Goal: Task Accomplishment & Management: Use online tool/utility

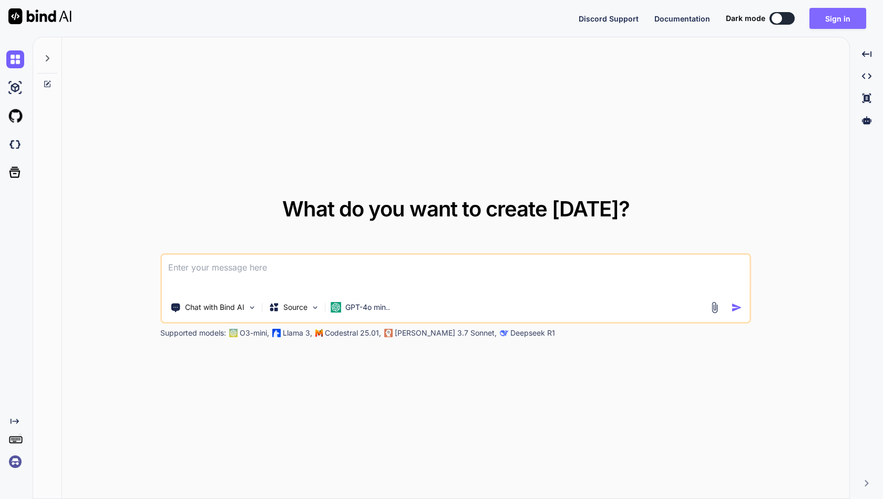
click at [841, 15] on button "Sign in" at bounding box center [837, 18] width 57 height 21
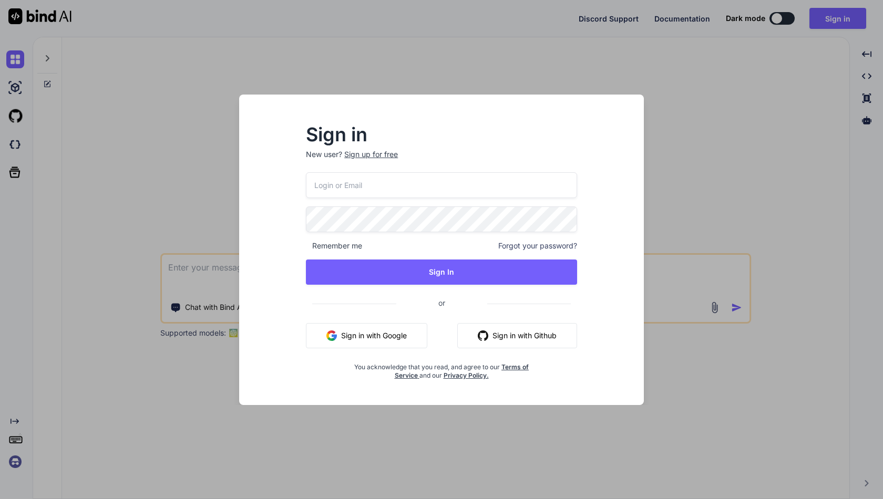
click at [381, 152] on div "Sign up for free" at bounding box center [371, 154] width 54 height 11
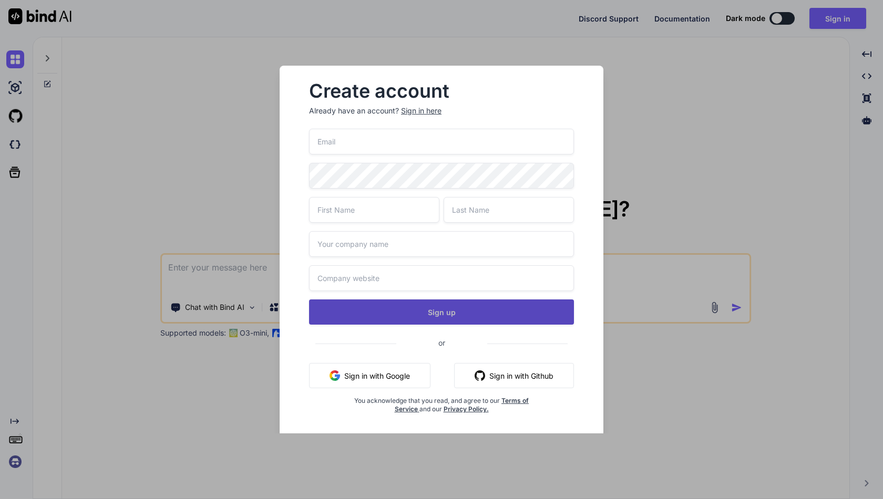
type input "[EMAIL_ADDRESS][DOMAIN_NAME]"
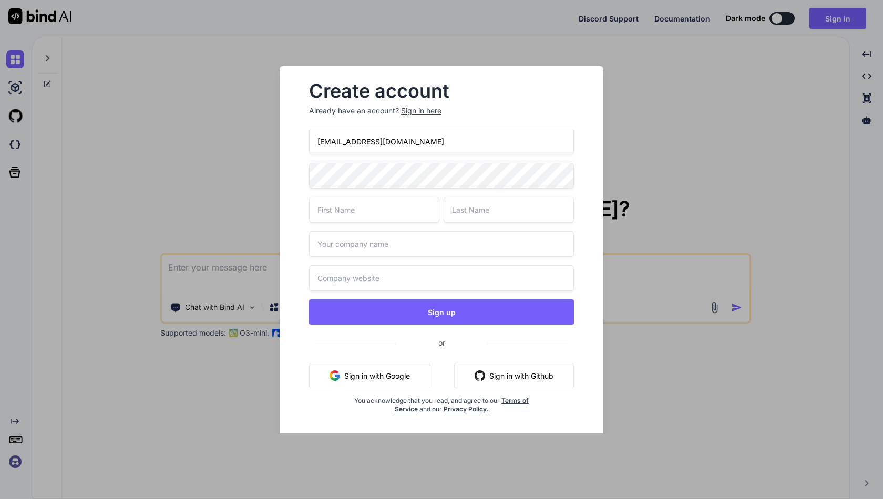
click at [423, 209] on input "text" at bounding box center [374, 210] width 130 height 26
type input "D"
type input "W"
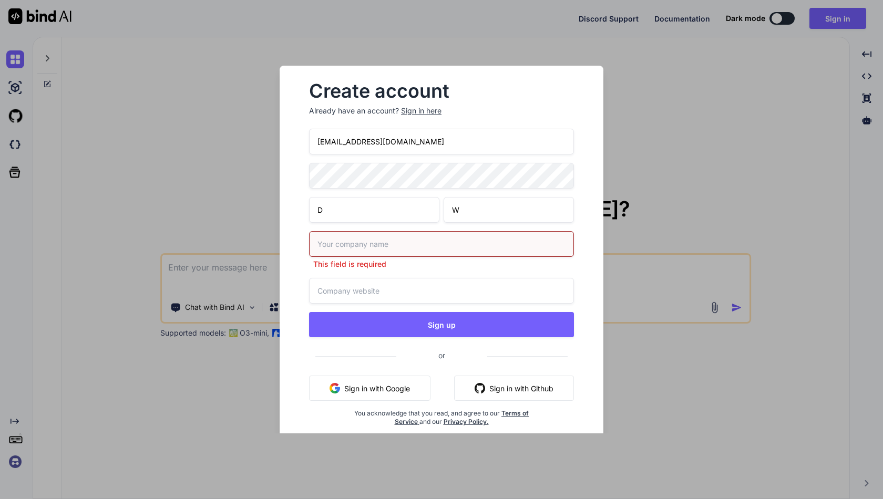
click at [405, 246] on input "text" at bounding box center [441, 244] width 265 height 26
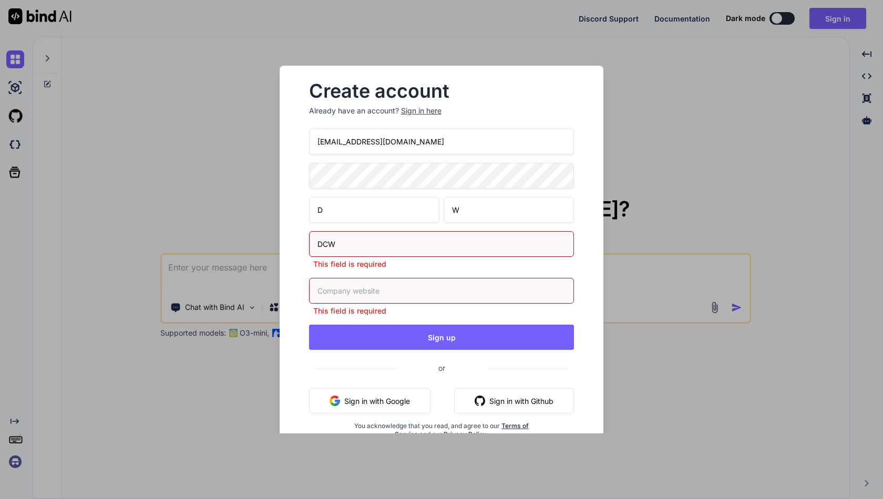
type input "DCW"
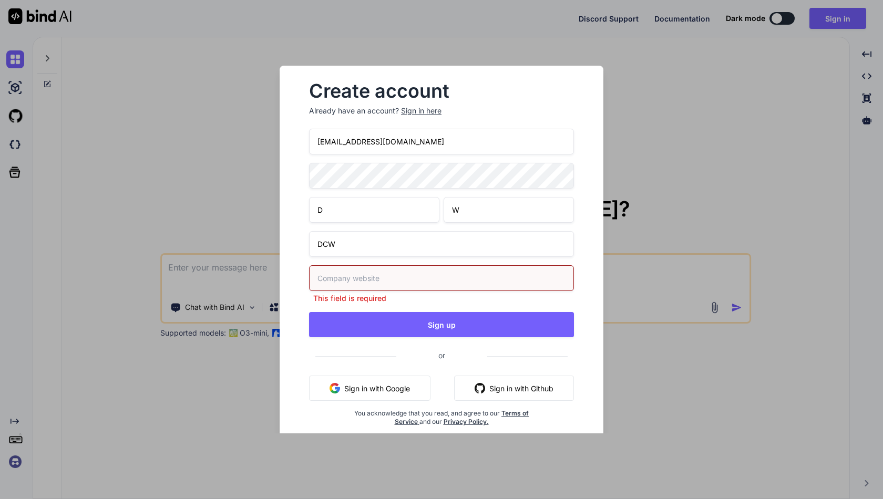
click at [375, 294] on div "This field is required" at bounding box center [441, 284] width 265 height 38
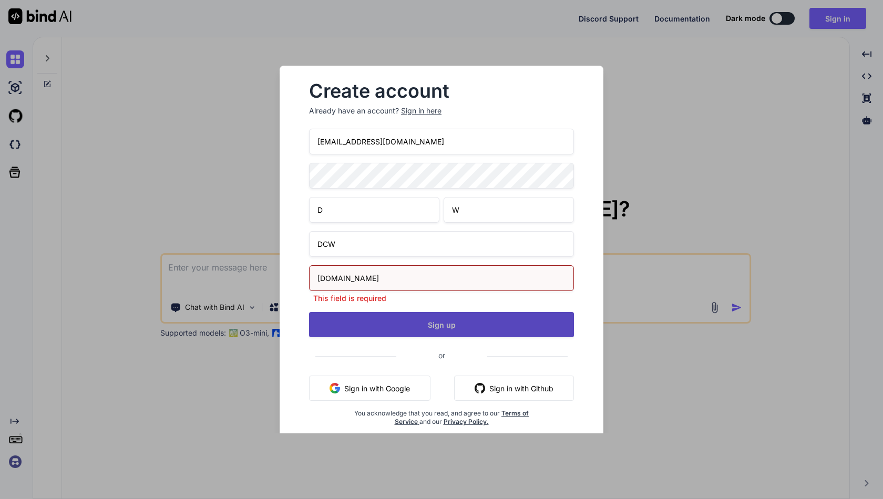
type input "[DOMAIN_NAME]"
click at [435, 324] on button "Sign up" at bounding box center [441, 324] width 265 height 25
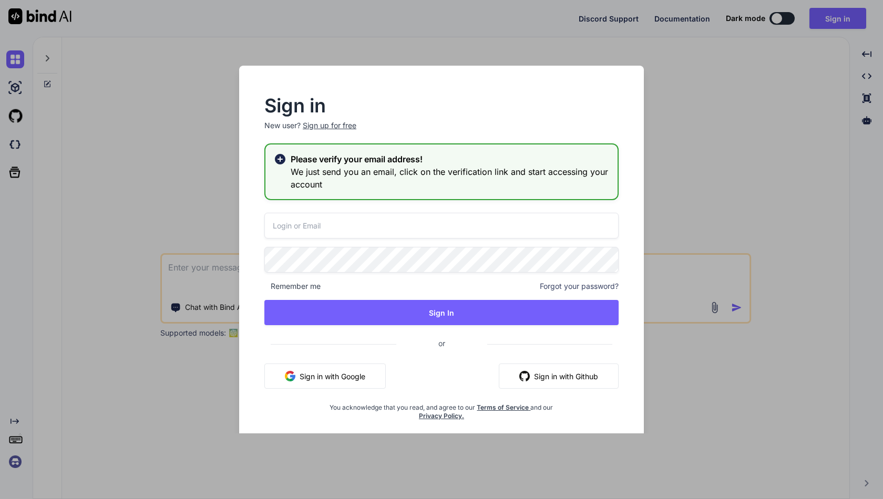
type input "[EMAIL_ADDRESS][DOMAIN_NAME]"
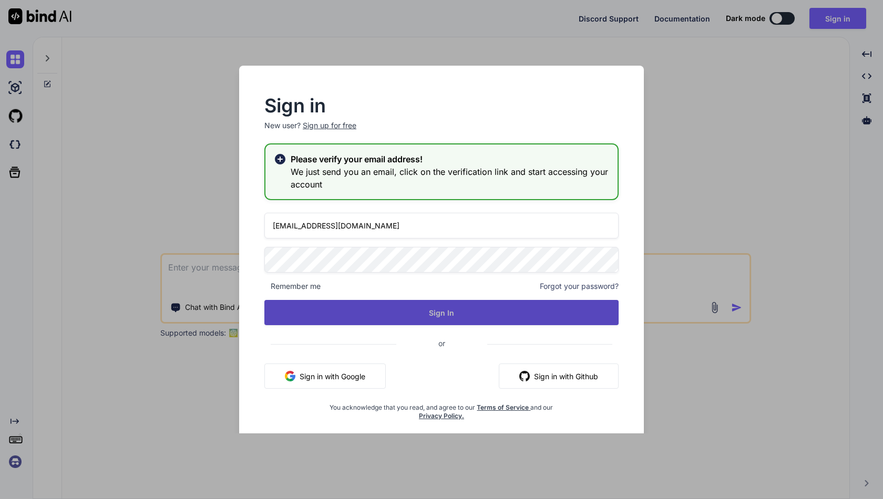
click at [447, 314] on button "Sign In" at bounding box center [441, 312] width 354 height 25
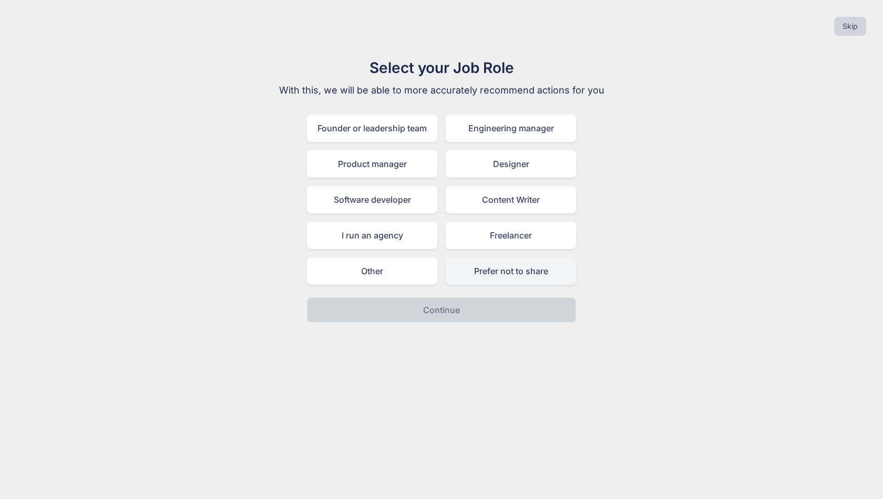
click at [476, 269] on div "Prefer not to share" at bounding box center [511, 270] width 130 height 27
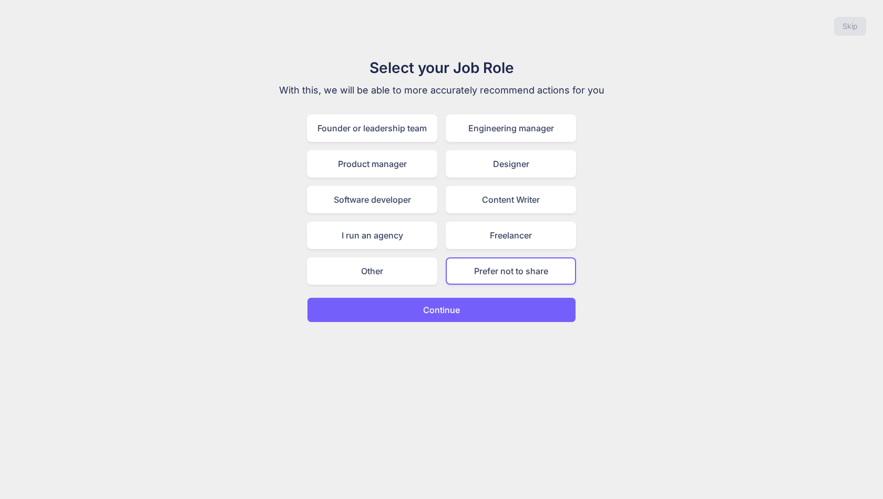
click at [447, 308] on p "Continue" at bounding box center [441, 310] width 37 height 13
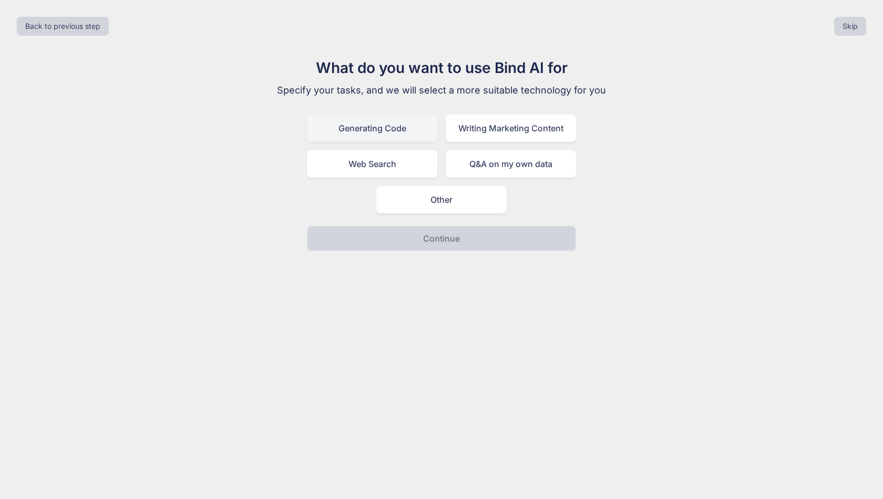
click at [407, 128] on div "Generating Code" at bounding box center [372, 128] width 130 height 27
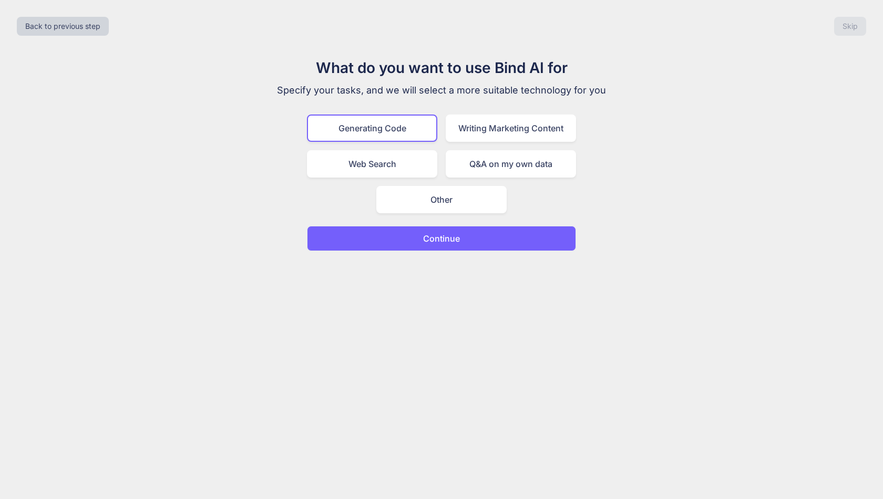
click at [452, 240] on p "Continue" at bounding box center [441, 238] width 37 height 13
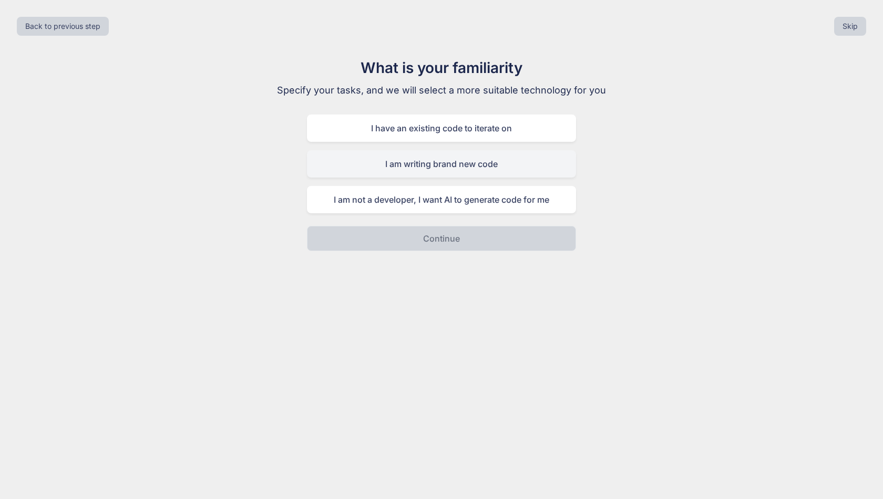
click at [436, 162] on div "I am writing brand new code" at bounding box center [441, 163] width 269 height 27
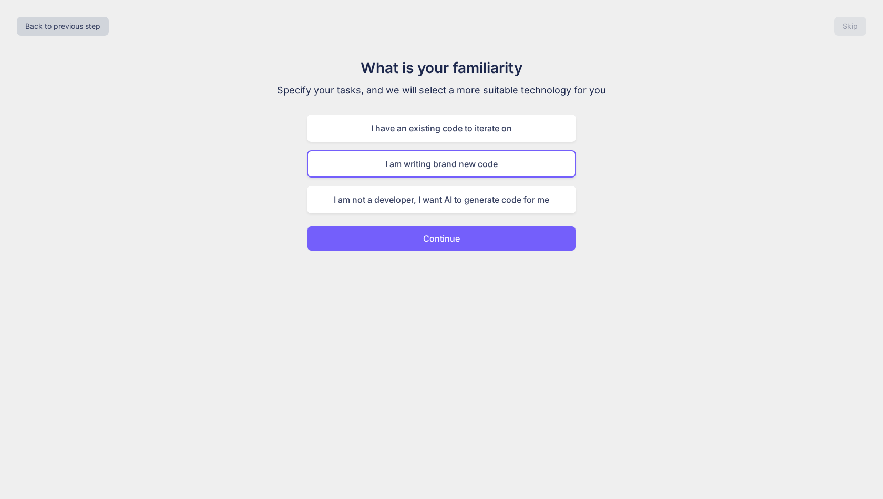
click at [448, 241] on p "Continue" at bounding box center [441, 238] width 37 height 13
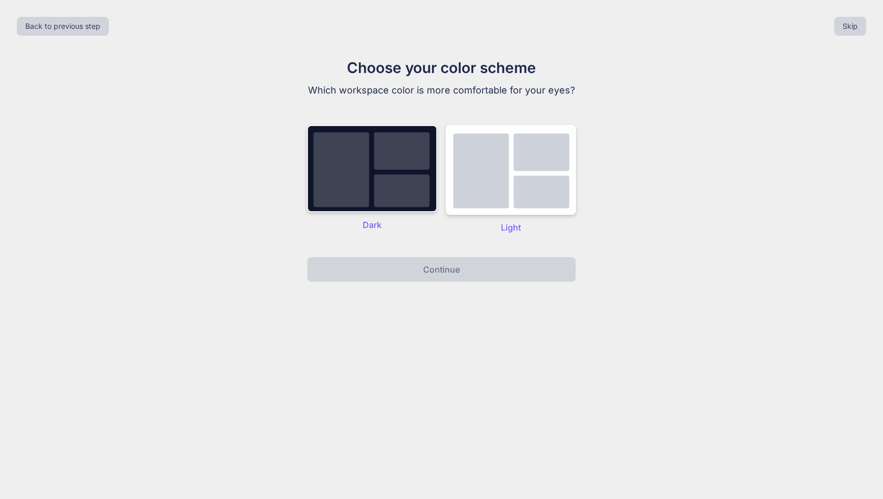
click at [406, 200] on img at bounding box center [372, 168] width 130 height 87
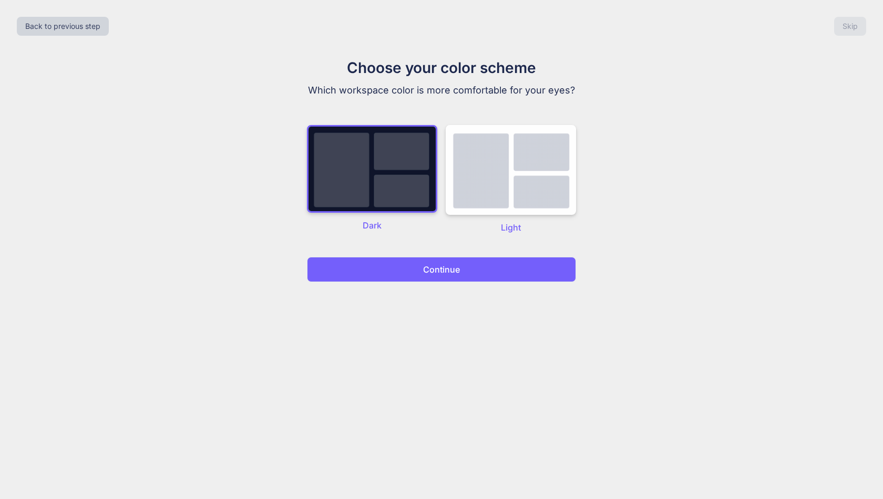
click at [441, 269] on p "Continue" at bounding box center [441, 269] width 37 height 13
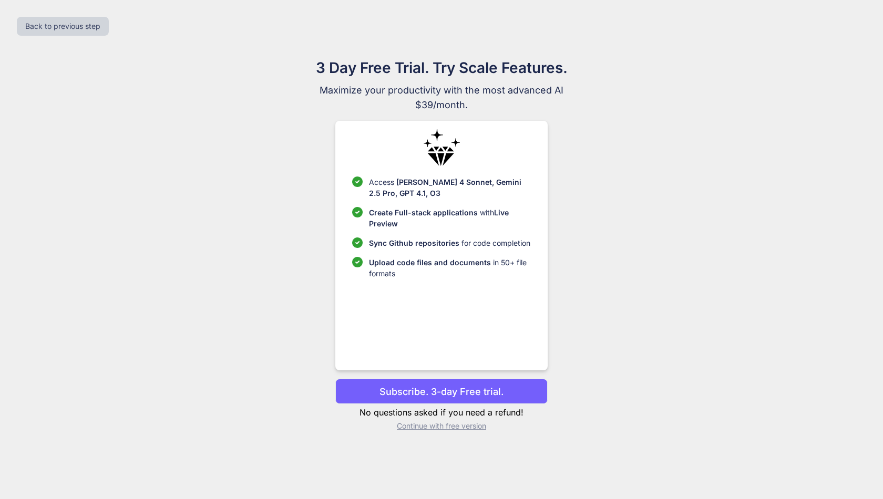
click at [459, 427] on p "Continue with free version" at bounding box center [441, 426] width 212 height 11
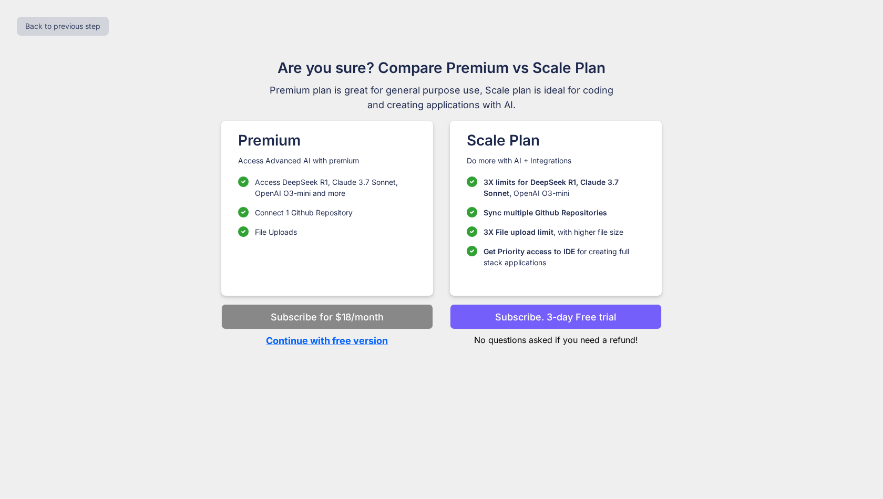
click at [356, 342] on p "Continue with free version" at bounding box center [327, 341] width 212 height 14
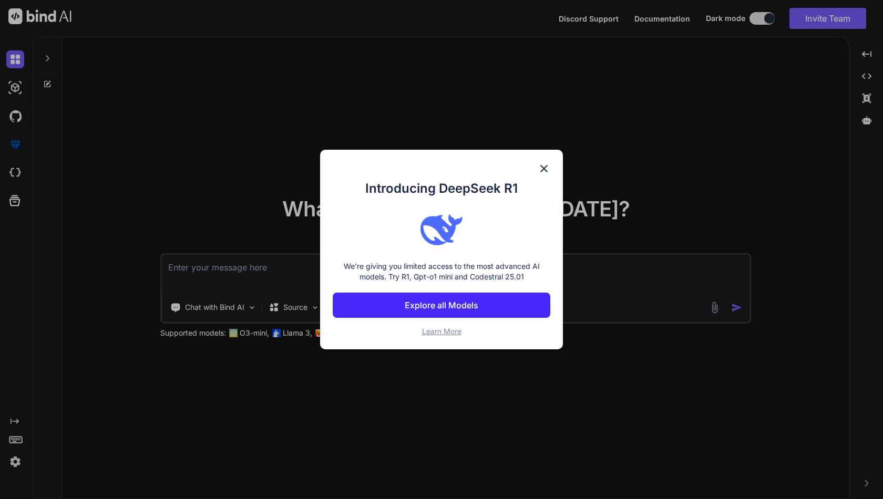
click at [441, 305] on p "Explore all Models" at bounding box center [442, 305] width 74 height 13
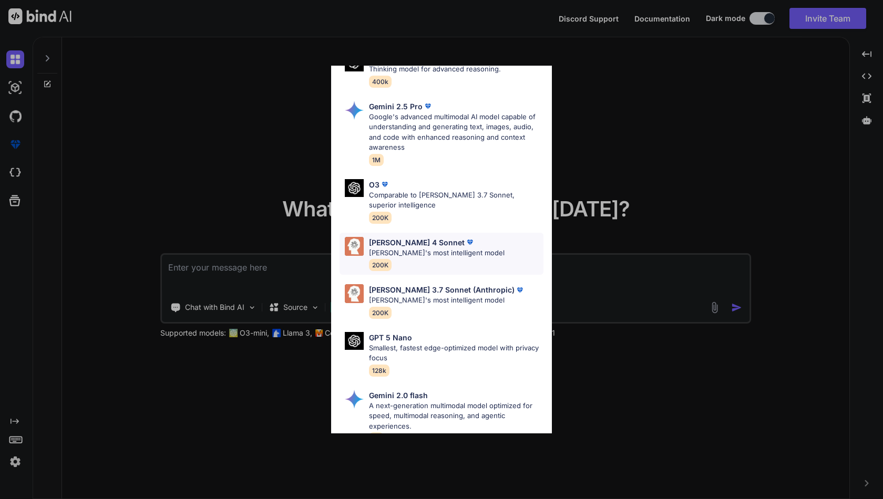
scroll to position [420, 0]
click at [423, 240] on p "[PERSON_NAME] 4 Sonnet" at bounding box center [417, 241] width 96 height 11
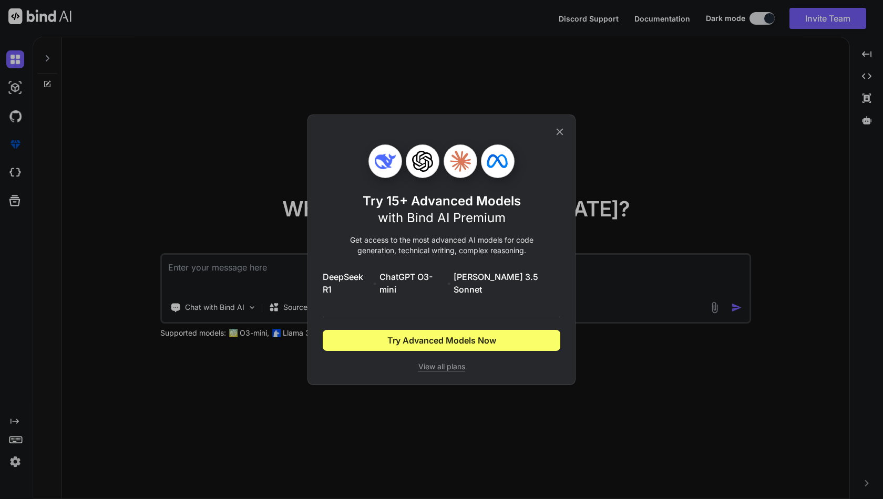
click at [566, 132] on div "Try 15+ Advanced Models with Bind AI Premium Get access to the most advanced AI…" at bounding box center [441, 250] width 268 height 271
click at [558, 135] on icon at bounding box center [560, 131] width 7 height 7
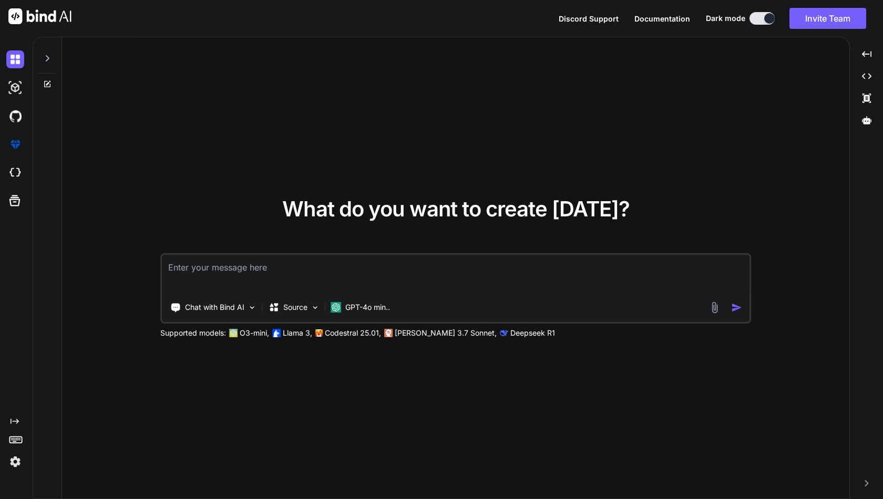
click at [255, 266] on textarea at bounding box center [456, 274] width 588 height 39
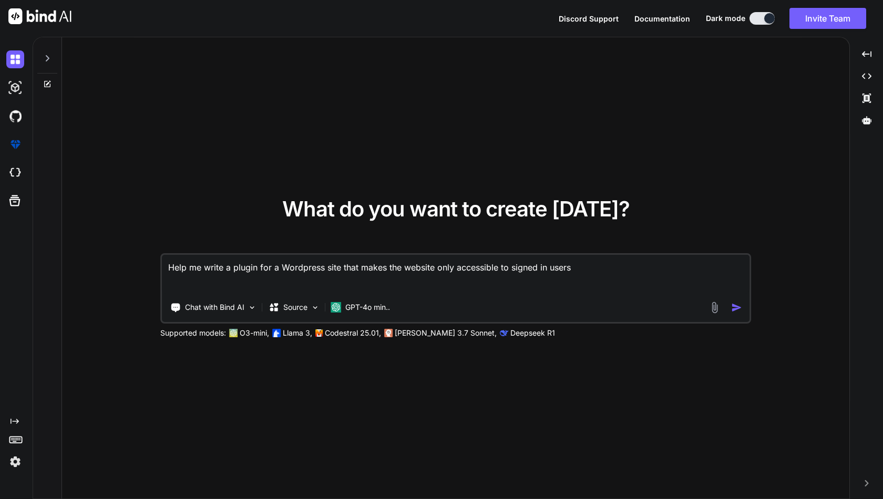
type textarea "Help me write a plugin for a Wordpress site that makes the website only accessi…"
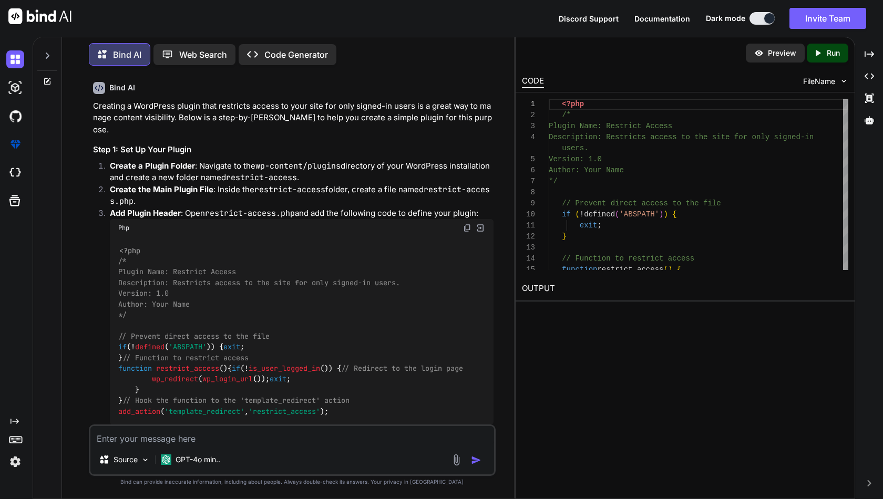
scroll to position [33, 0]
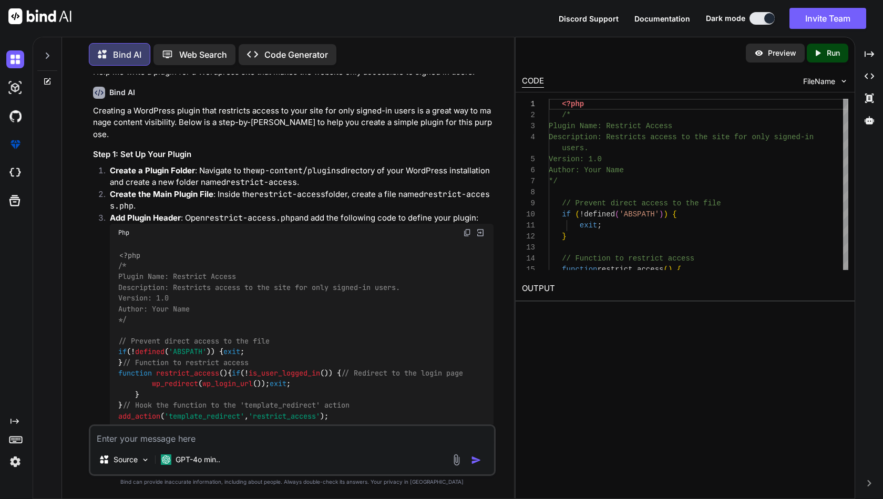
click at [480, 228] on img at bounding box center [480, 232] width 9 height 9
click at [465, 229] on img at bounding box center [467, 233] width 8 height 8
drag, startPoint x: 228, startPoint y: 169, endPoint x: 297, endPoint y: 167, distance: 69.9
click at [297, 177] on code "restrict-access" at bounding box center [261, 182] width 71 height 11
copy p "restrict-access"
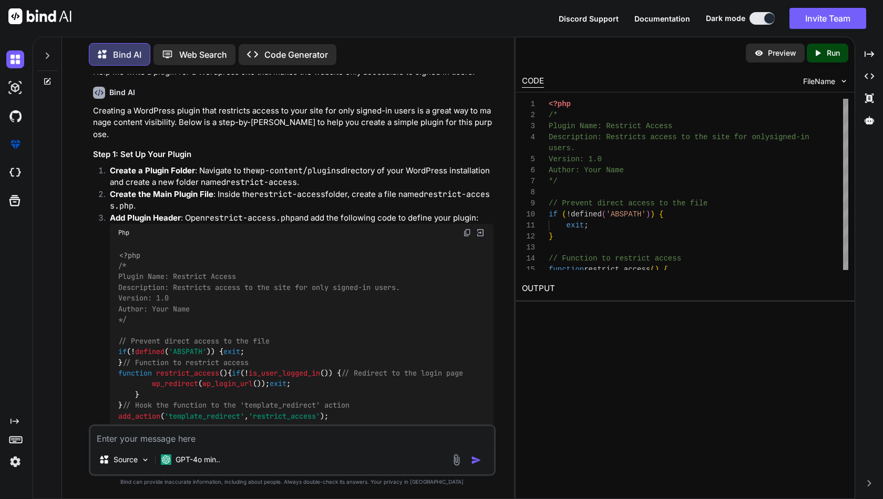
drag, startPoint x: 428, startPoint y: 180, endPoint x: 139, endPoint y: 194, distance: 288.9
click at [139, 196] on p "Create the Main Plugin File : Inside the restrict-access folder, create a file …" at bounding box center [301, 201] width 383 height 24
copy p "restrict-access.php"
click at [467, 229] on img at bounding box center [467, 233] width 8 height 8
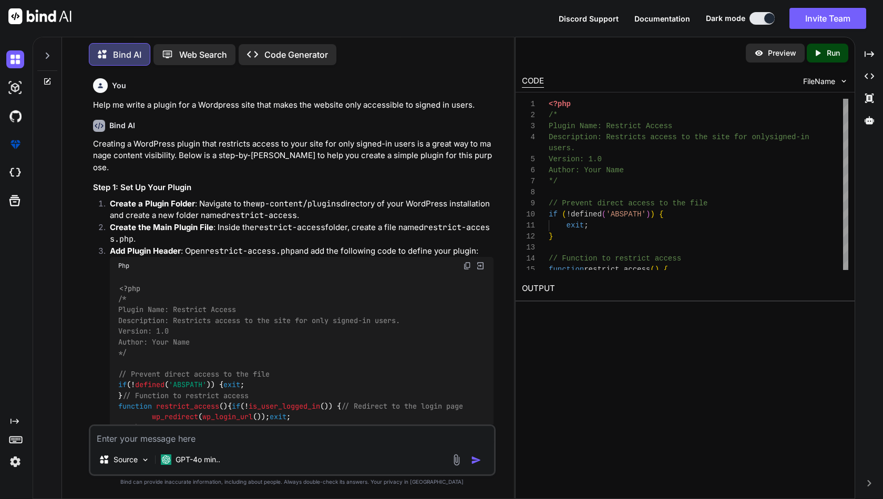
scroll to position [0, 0]
click at [205, 458] on p "GPT-4o min.." at bounding box center [198, 460] width 45 height 11
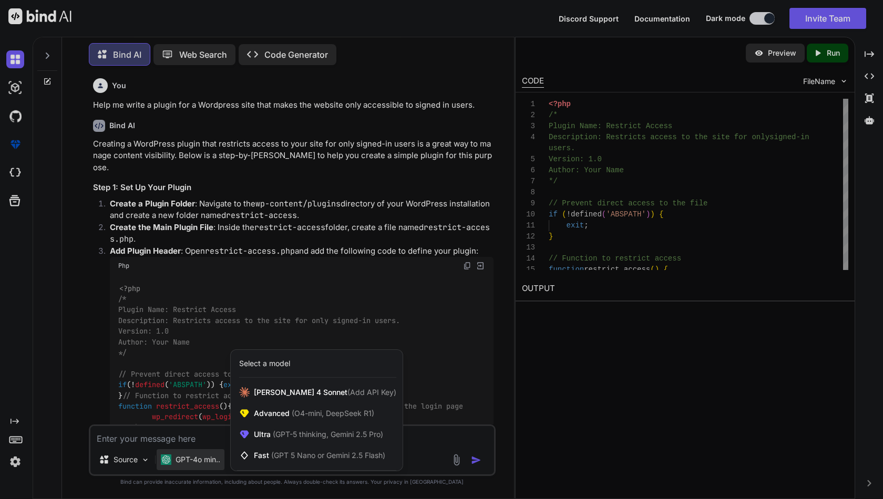
click at [286, 174] on div at bounding box center [441, 249] width 883 height 499
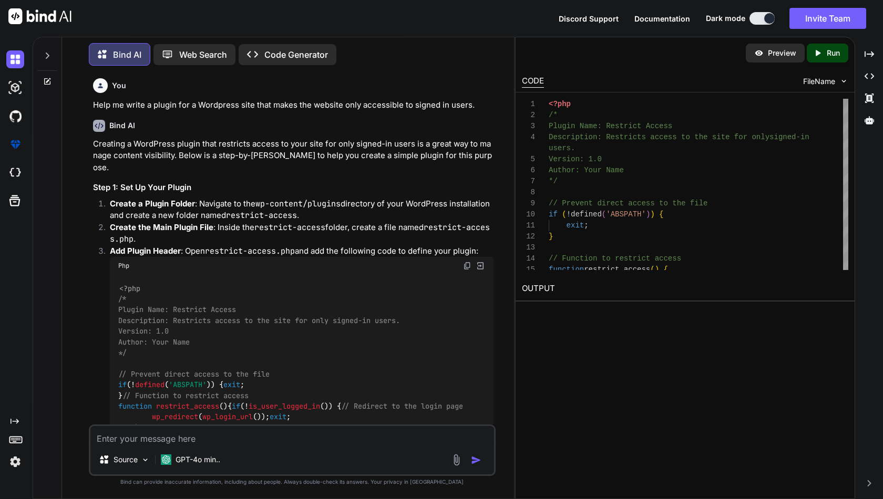
click at [290, 50] on p "Code Generator" at bounding box center [296, 54] width 64 height 13
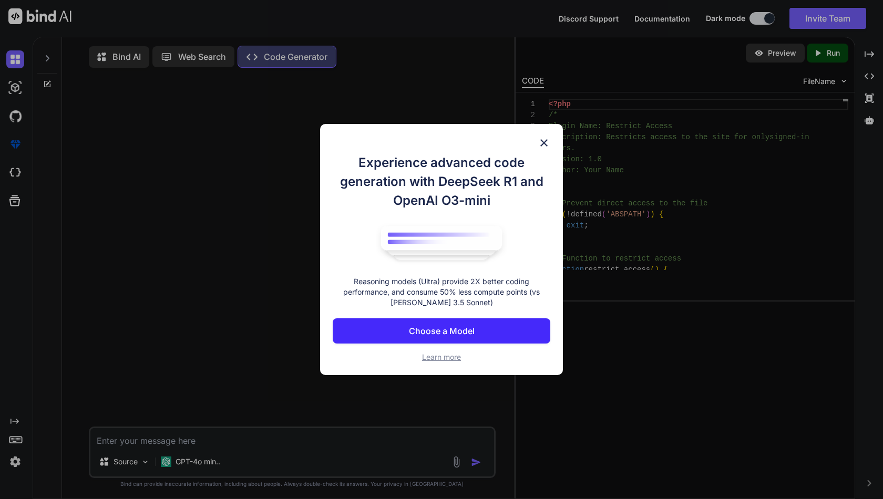
click at [437, 336] on p "Choose a Model" at bounding box center [442, 331] width 66 height 13
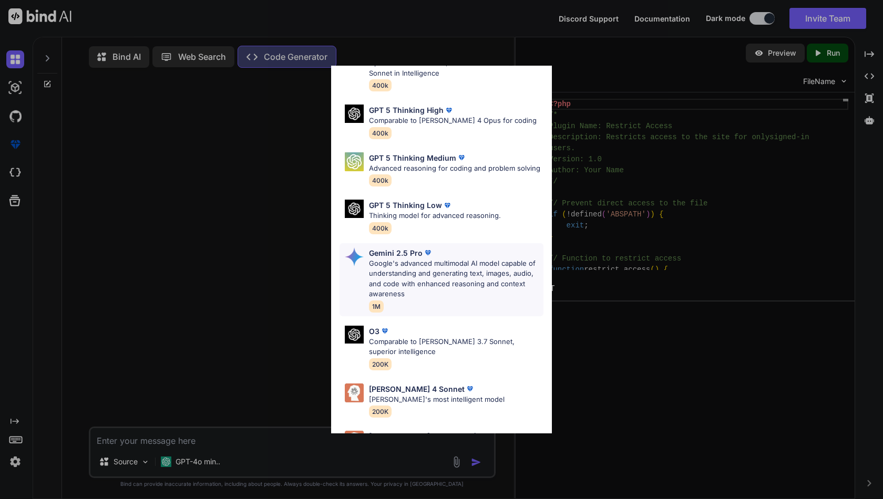
scroll to position [95, 0]
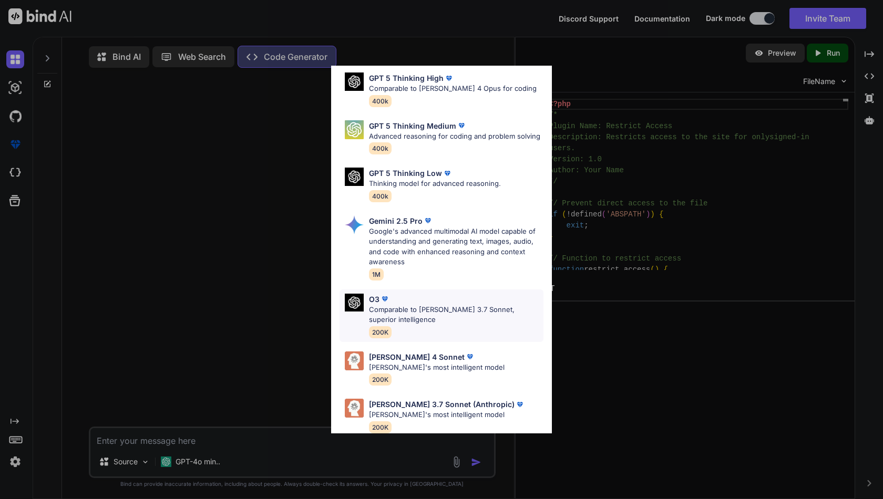
click at [422, 307] on p "Comparable to [PERSON_NAME] 3.7 Sonnet, superior intelligence" at bounding box center [456, 315] width 174 height 20
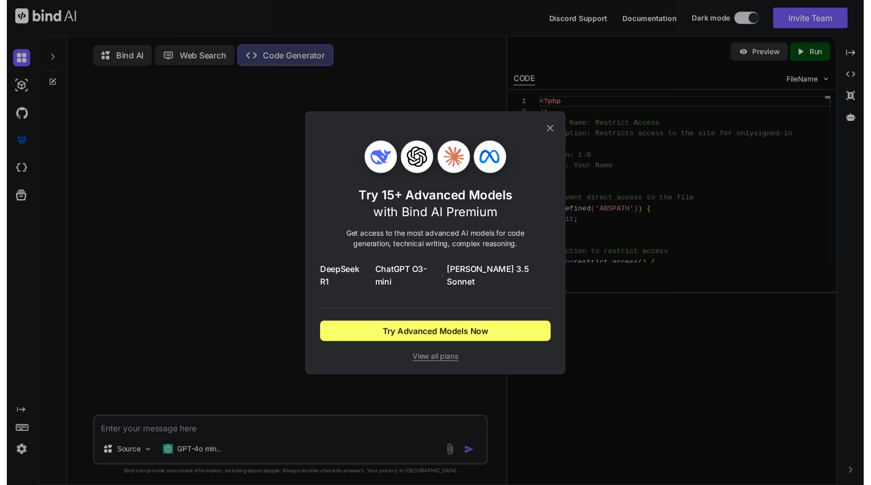
scroll to position [0, 0]
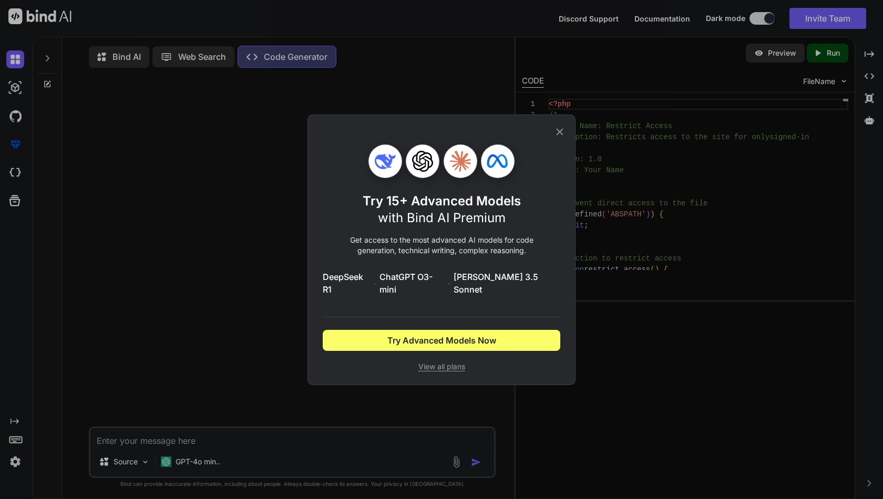
click at [559, 135] on icon at bounding box center [560, 131] width 7 height 7
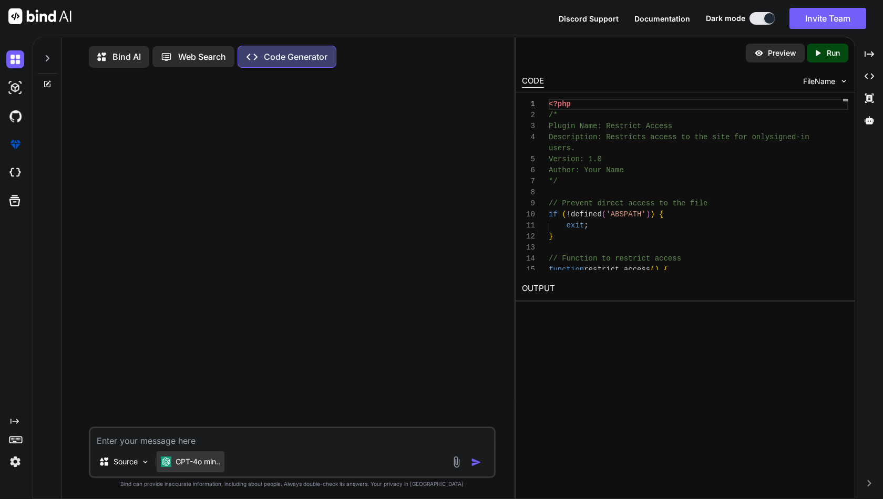
click at [184, 461] on p "GPT-4o min.." at bounding box center [198, 462] width 45 height 11
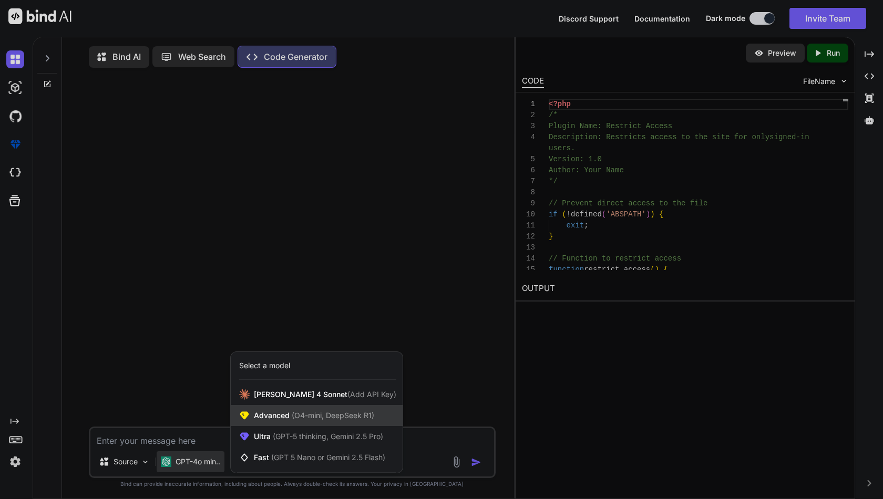
click at [264, 415] on span "Advanced (O4-mini, DeepSeek R1)" at bounding box center [314, 415] width 120 height 11
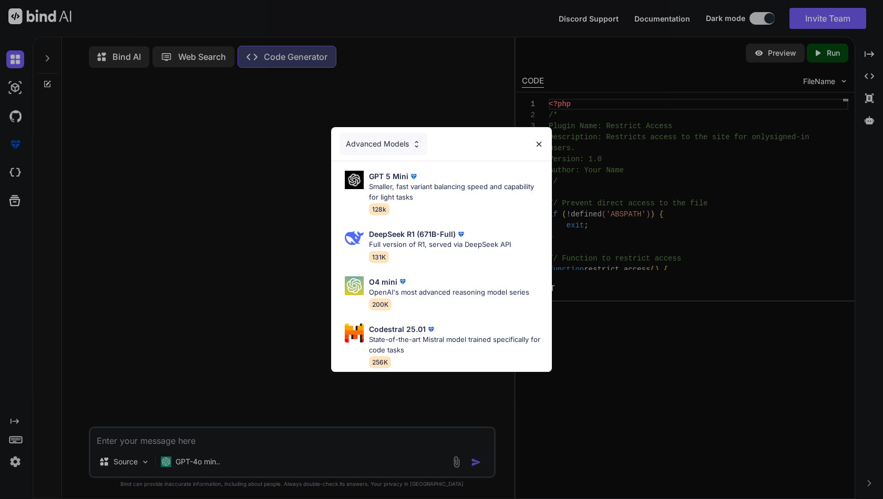
click at [255, 351] on div "Advanced Models GPT 5 Mini Smaller, fast variant balancing speed and capability…" at bounding box center [441, 249] width 883 height 499
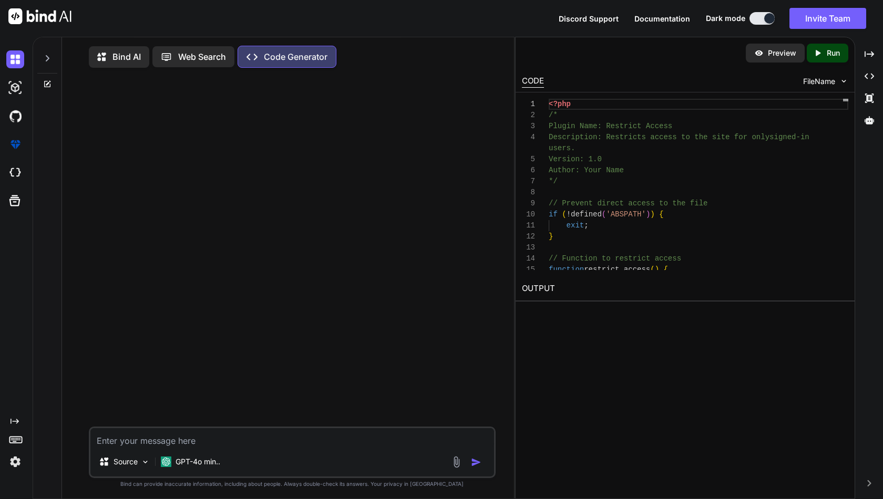
click at [457, 465] on img at bounding box center [456, 462] width 12 height 12
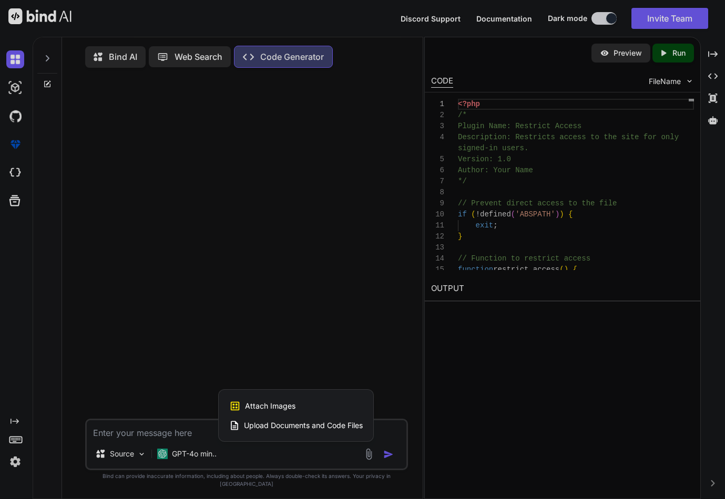
click at [240, 431] on icon at bounding box center [234, 425] width 11 height 11
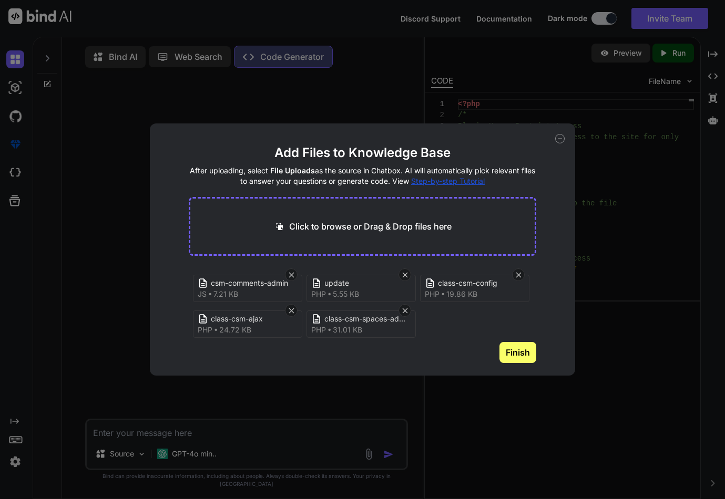
click at [519, 353] on button "Finish" at bounding box center [517, 352] width 37 height 21
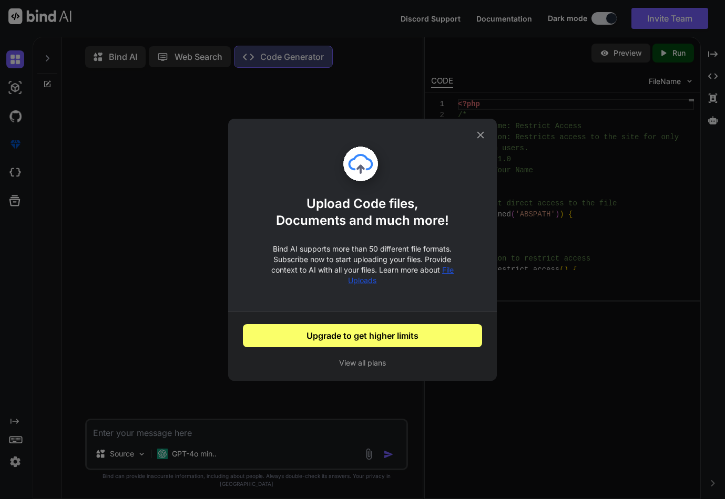
click at [479, 133] on icon at bounding box center [480, 134] width 7 height 7
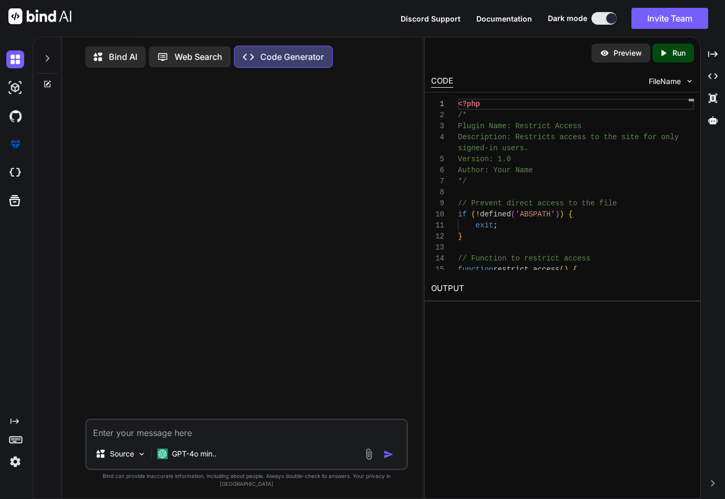
click at [236, 439] on textarea at bounding box center [247, 429] width 320 height 19
type textarea "analyse this plugin"
click at [368, 460] on img at bounding box center [369, 454] width 12 height 12
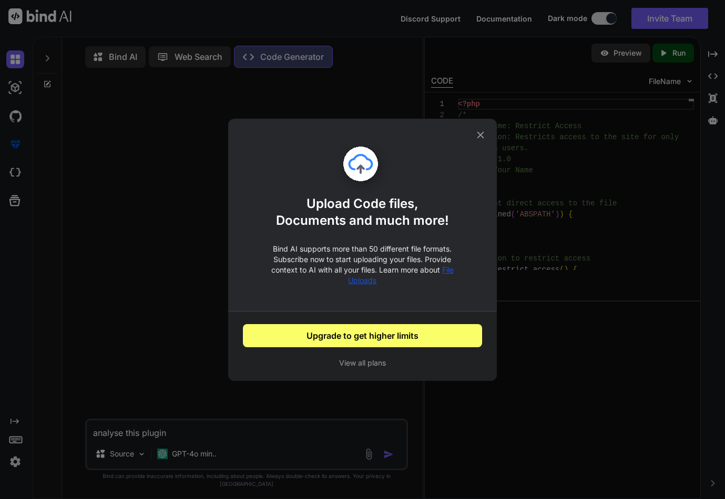
click at [480, 135] on icon at bounding box center [480, 134] width 7 height 7
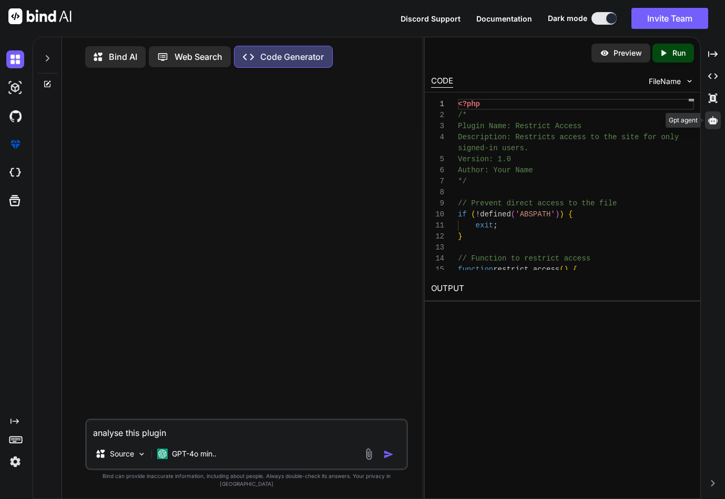
click at [711, 118] on icon at bounding box center [712, 120] width 9 height 9
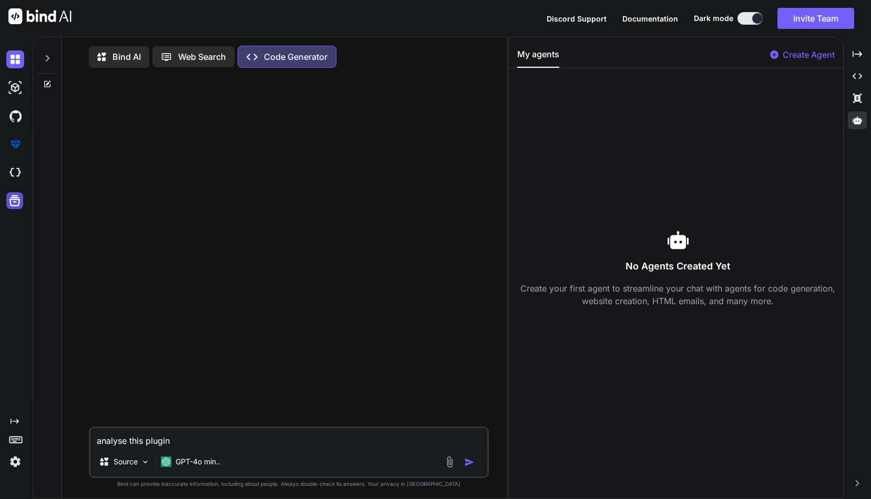
click at [18, 204] on icon at bounding box center [14, 200] width 11 height 11
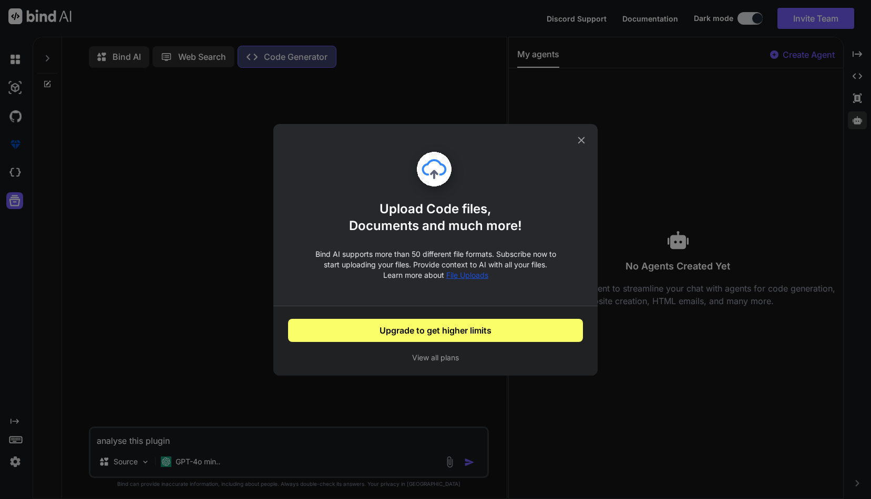
click at [468, 276] on span "File Uploads" at bounding box center [467, 275] width 42 height 9
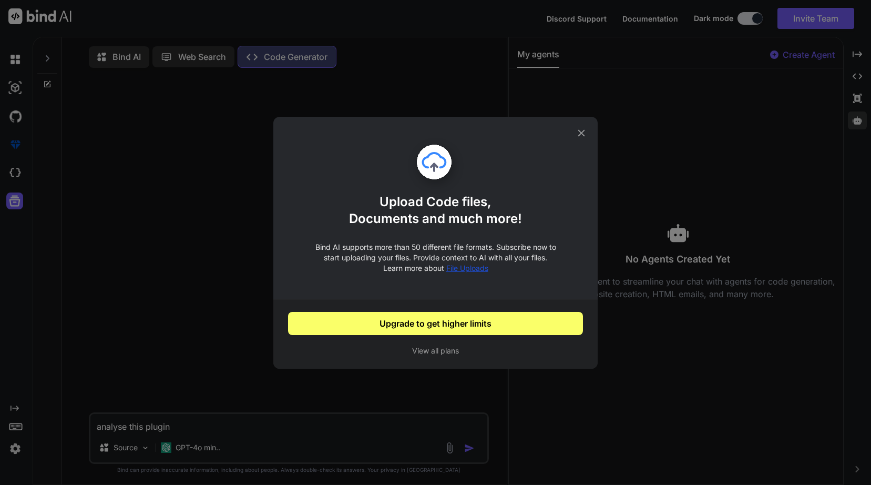
click at [14, 60] on div "Upload Code files, Documents and much more! Bind AI supports more than 50 diffe…" at bounding box center [435, 242] width 871 height 485
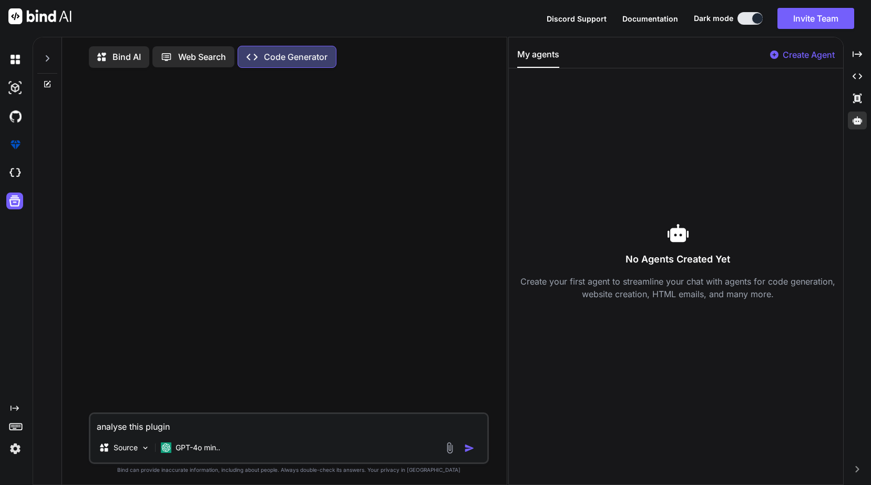
click at [14, 60] on img at bounding box center [15, 59] width 18 height 18
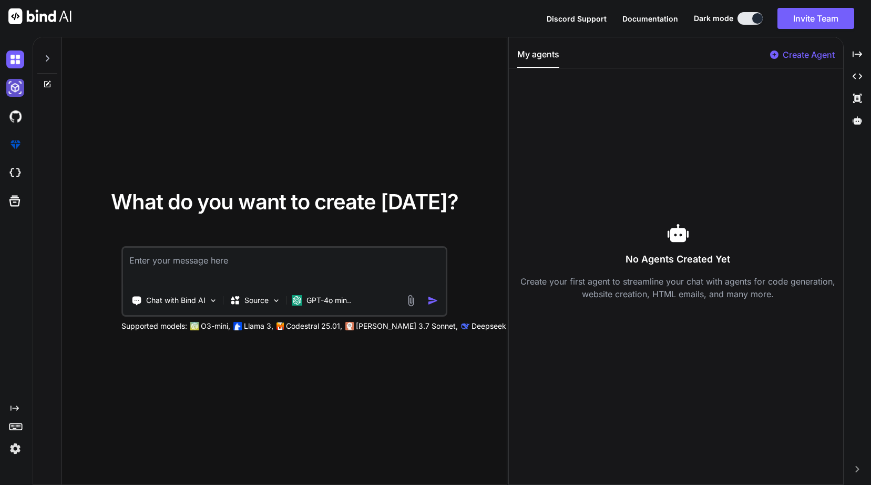
click at [14, 86] on img at bounding box center [15, 88] width 18 height 18
click at [50, 85] on icon at bounding box center [47, 84] width 6 height 6
click at [47, 83] on icon at bounding box center [47, 84] width 8 height 8
click at [49, 57] on icon at bounding box center [47, 58] width 8 height 8
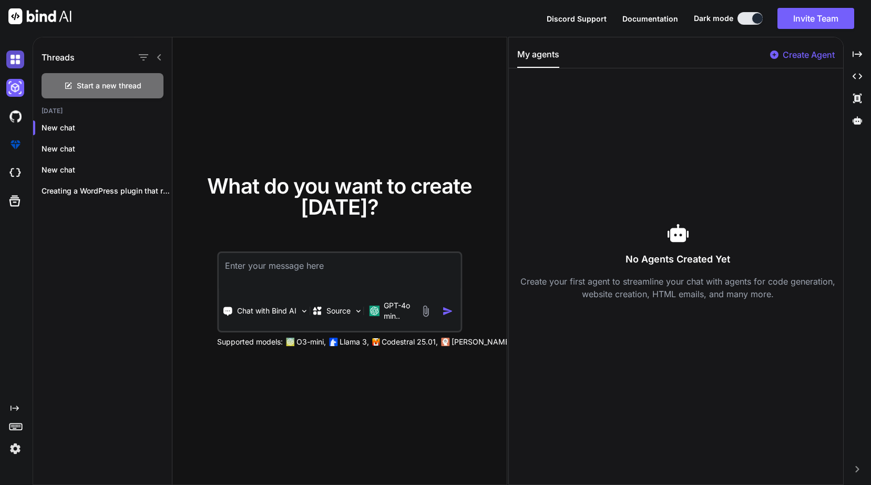
click at [16, 57] on img at bounding box center [15, 59] width 18 height 18
click at [16, 121] on img at bounding box center [15, 116] width 18 height 18
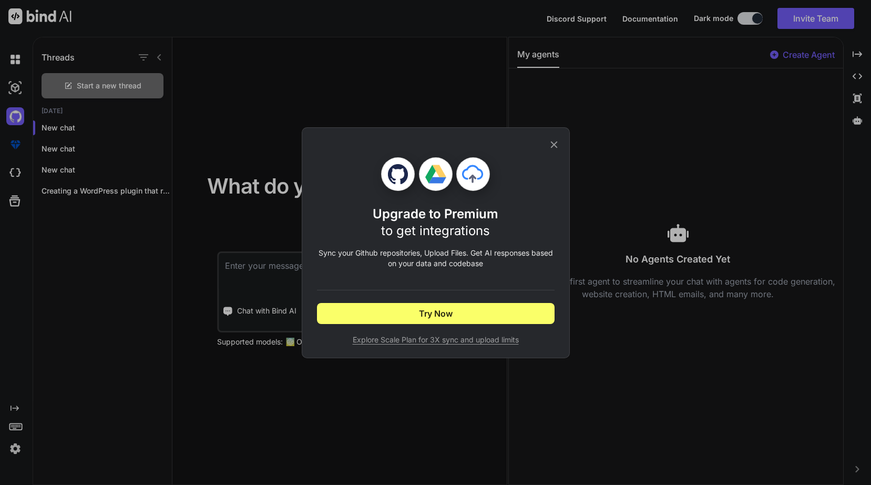
click at [553, 146] on icon at bounding box center [554, 145] width 12 height 12
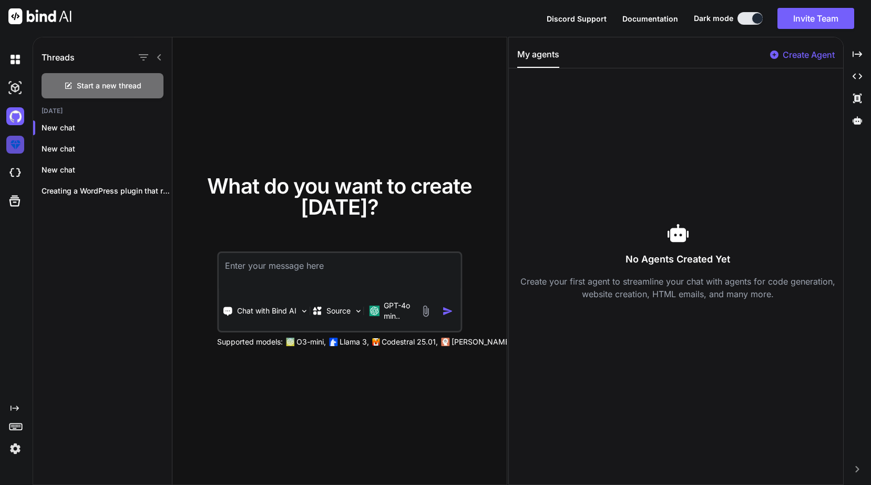
click at [17, 144] on img at bounding box center [15, 145] width 18 height 18
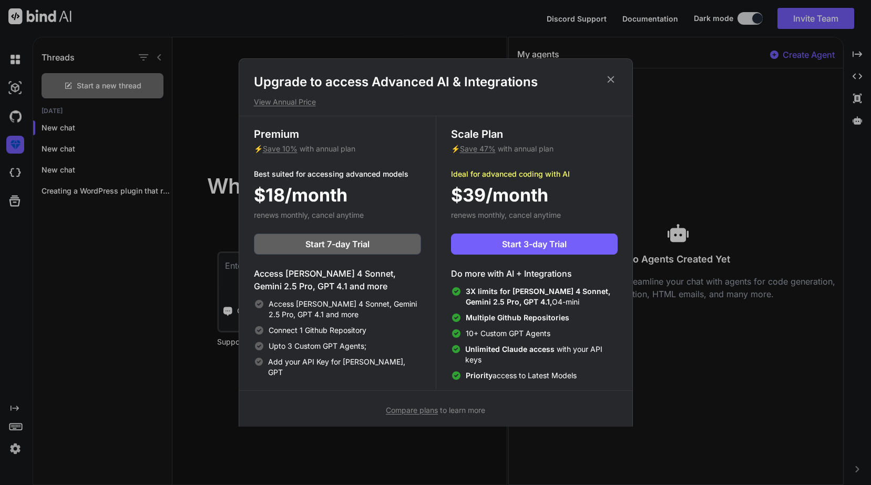
click at [12, 174] on div "Upgrade to access Advanced AI & Integrations View Annual Price Premium ⚡ Save 1…" at bounding box center [435, 242] width 871 height 485
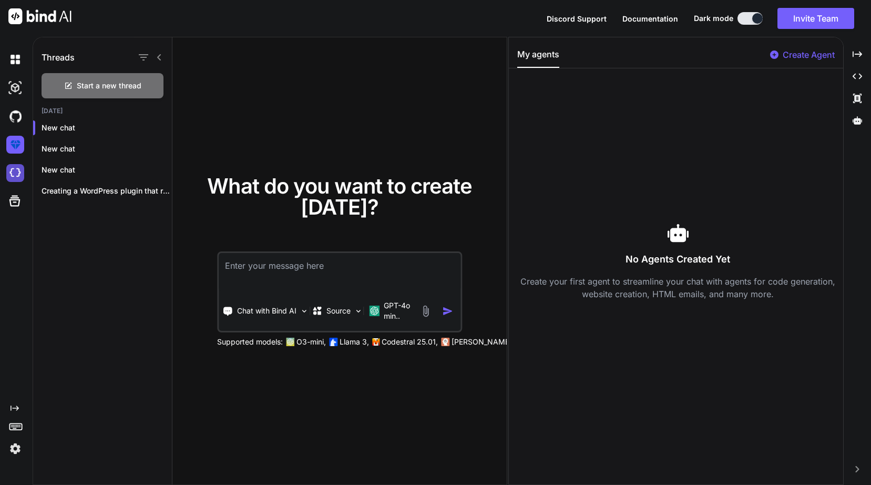
click at [13, 173] on img at bounding box center [15, 173] width 18 height 18
click at [15, 53] on img at bounding box center [15, 59] width 18 height 18
click at [274, 263] on textarea at bounding box center [340, 272] width 242 height 39
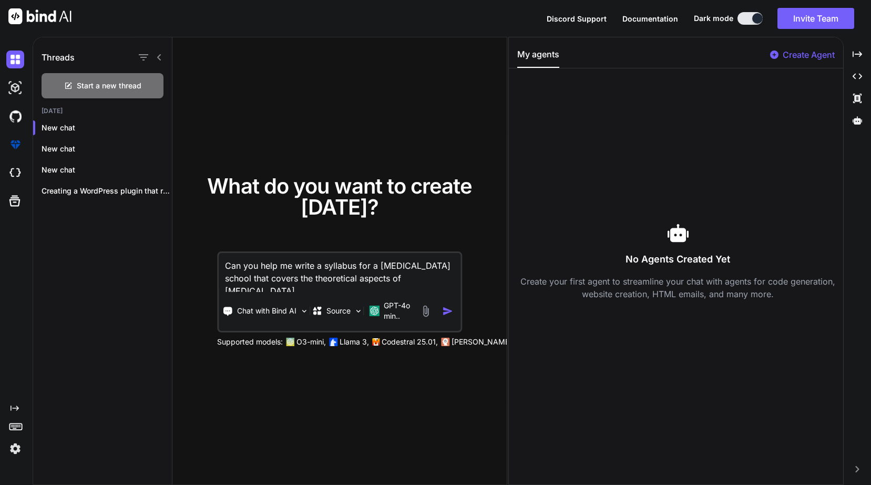
type textarea "Can you help me write a syllabus for a [MEDICAL_DATA] school that covers the th…"
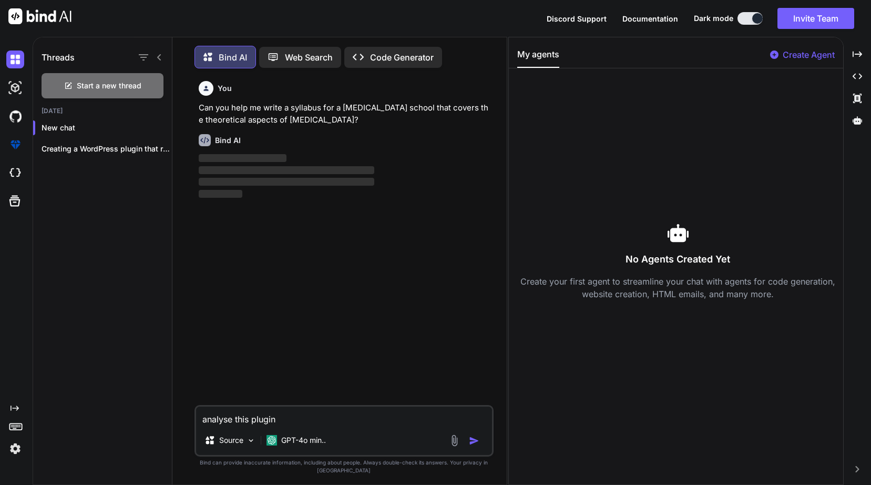
scroll to position [5, 0]
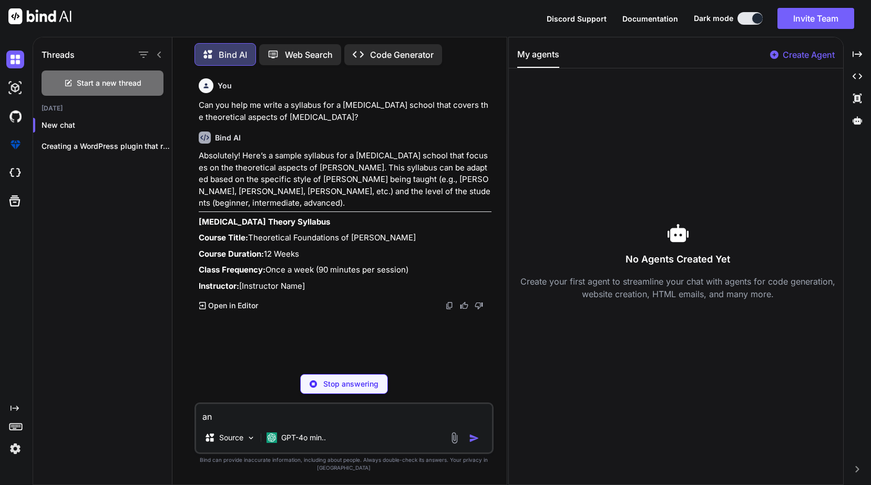
type textarea "a"
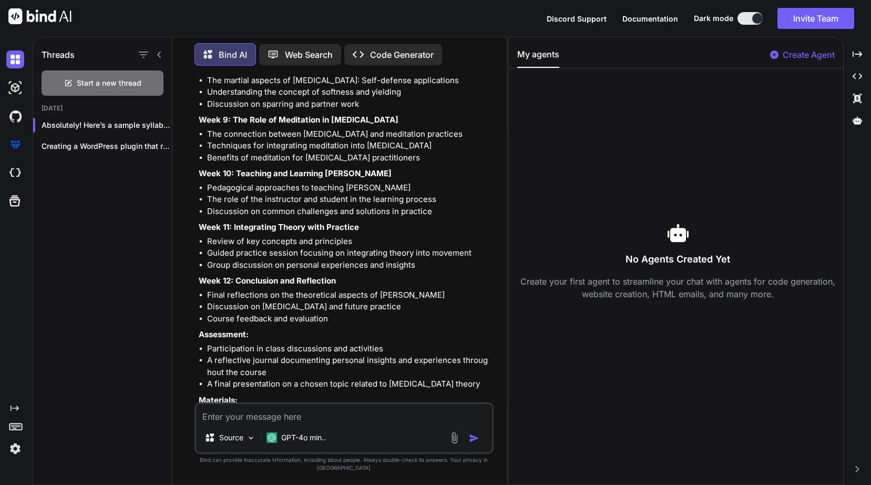
scroll to position [0, 0]
click at [202, 481] on icon "Created with Pixso." at bounding box center [202, 484] width 7 height 7
click at [231, 480] on p "Open in Editor" at bounding box center [233, 485] width 50 height 11
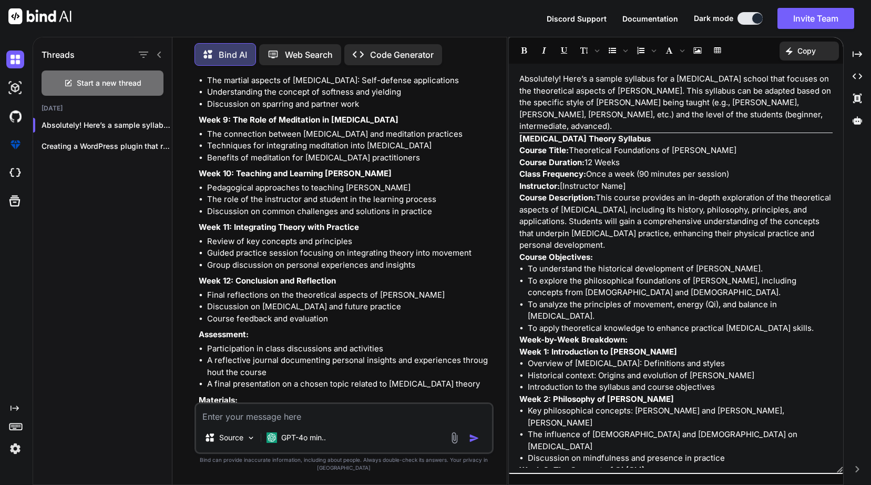
click at [256, 423] on textarea at bounding box center [344, 413] width 296 height 19
type textarea "We are a Yang style school, so would like to focus on those aspects."
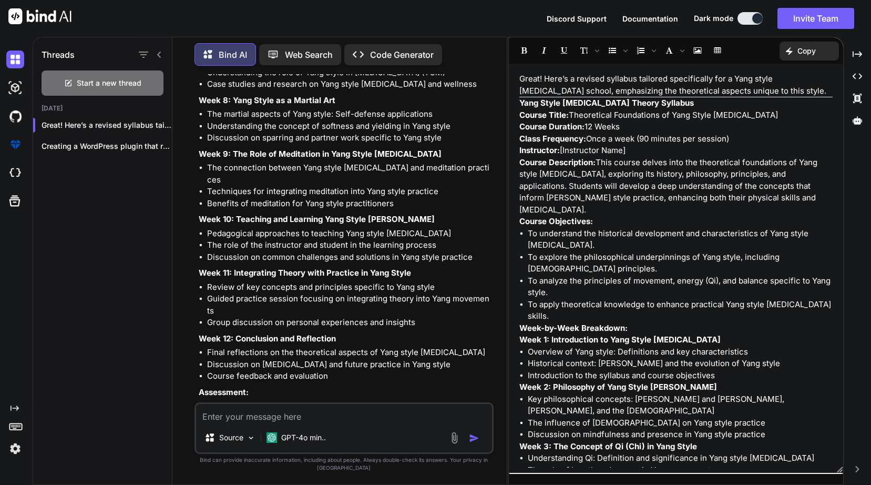
click at [560, 109] on p "Course Title: Theoretical Foundations of Yang Style [MEDICAL_DATA]" at bounding box center [675, 115] width 313 height 12
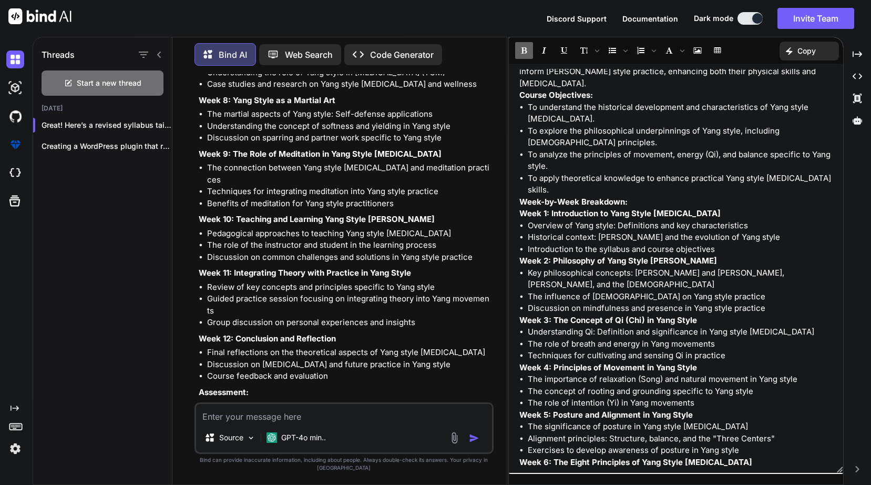
scroll to position [140, 0]
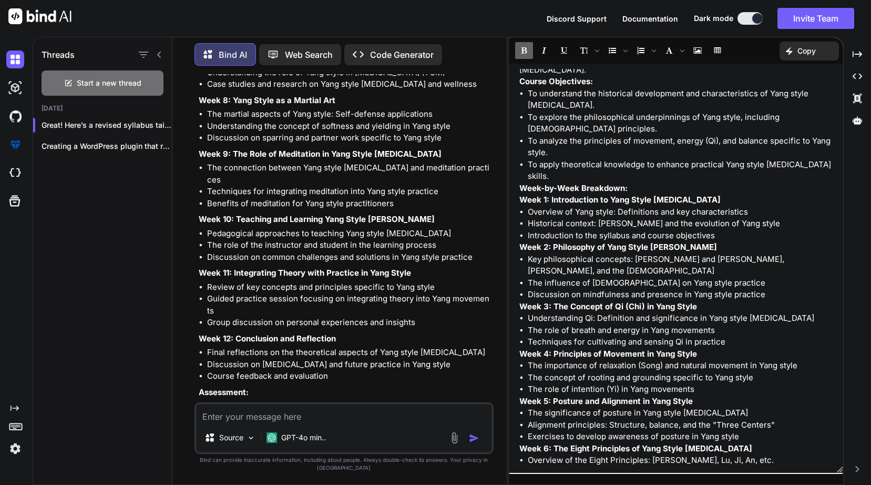
click at [322, 423] on textarea at bounding box center [344, 413] width 296 height 19
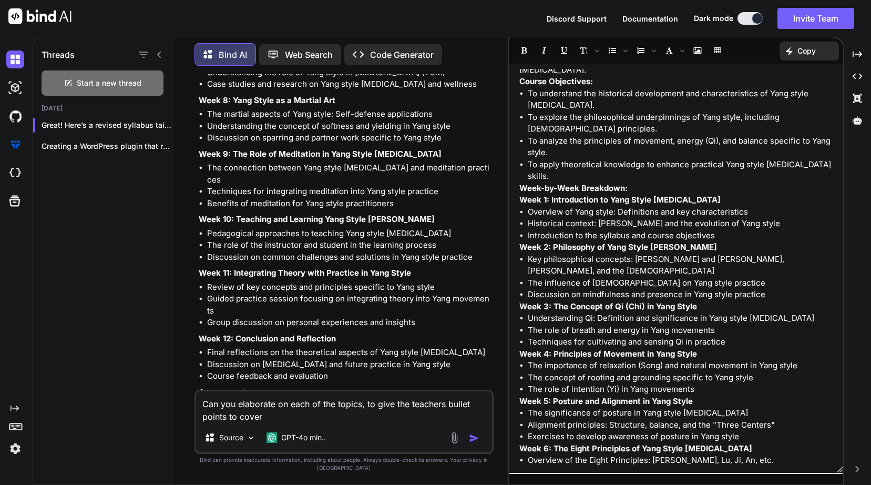
type textarea "Can you elaborate on each of the topics, to give the teachers bullet points to …"
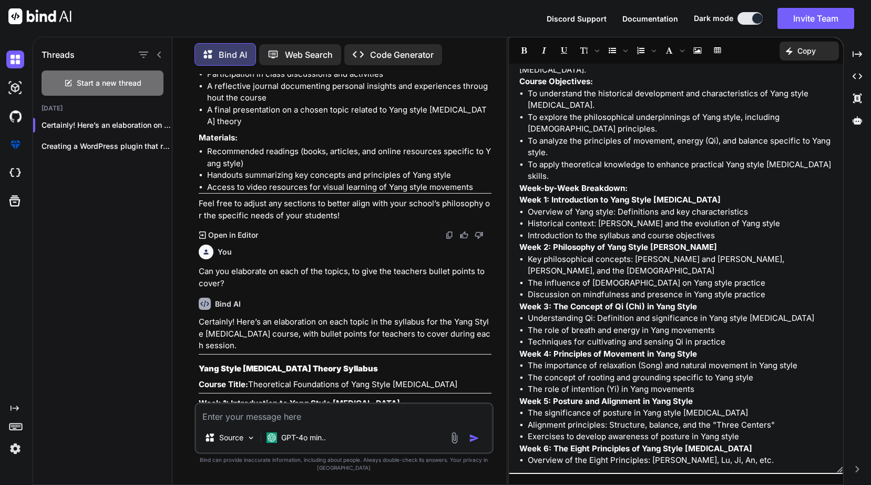
scroll to position [2311, 0]
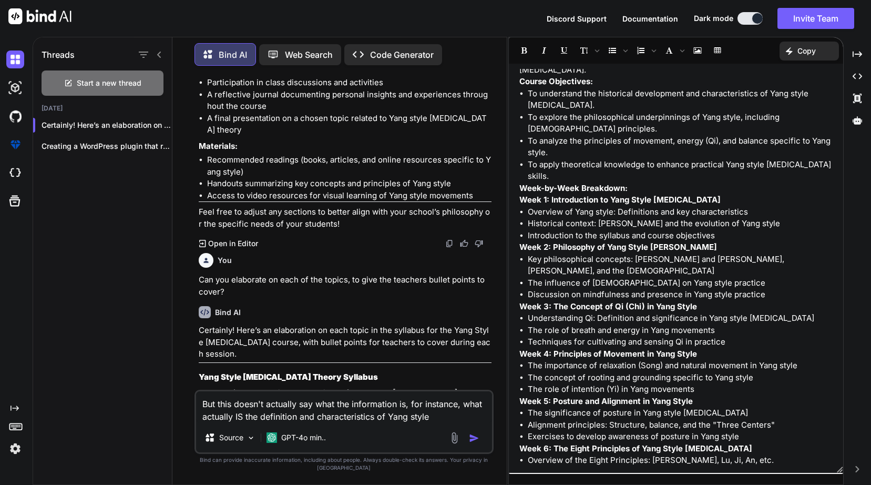
type textarea "But this doesn't actually say what the information is, for instance, what actua…"
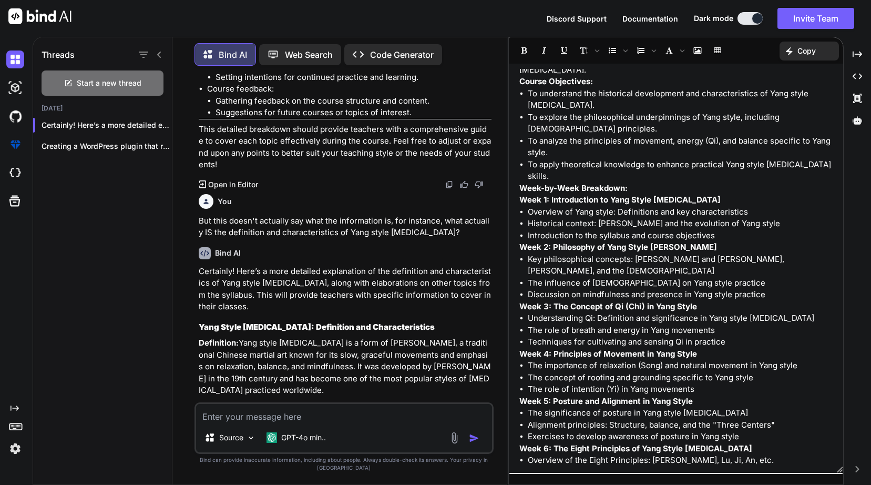
scroll to position [4118, 0]
drag, startPoint x: 508, startPoint y: 235, endPoint x: 530, endPoint y: 235, distance: 22.1
click at [530, 235] on div "Great! Here’s a revised syllabus tailored specifically for a Yang style [MEDICA…" at bounding box center [676, 268] width 334 height 398
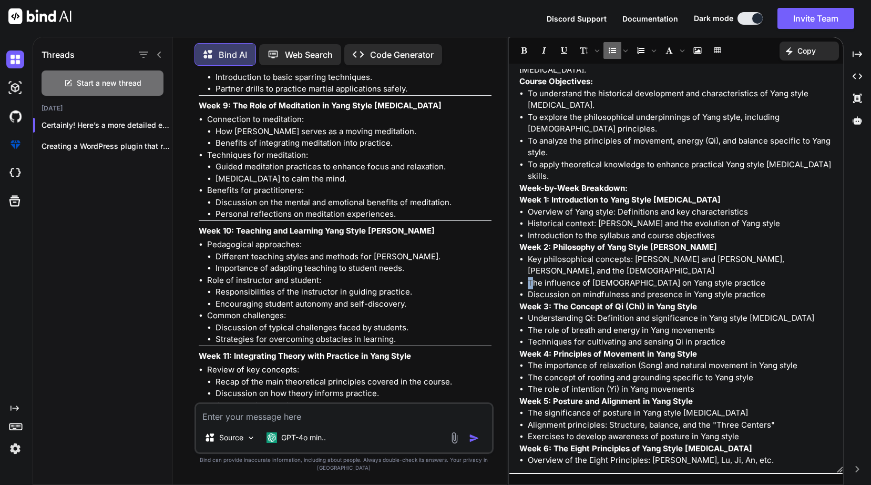
scroll to position [3628, 0]
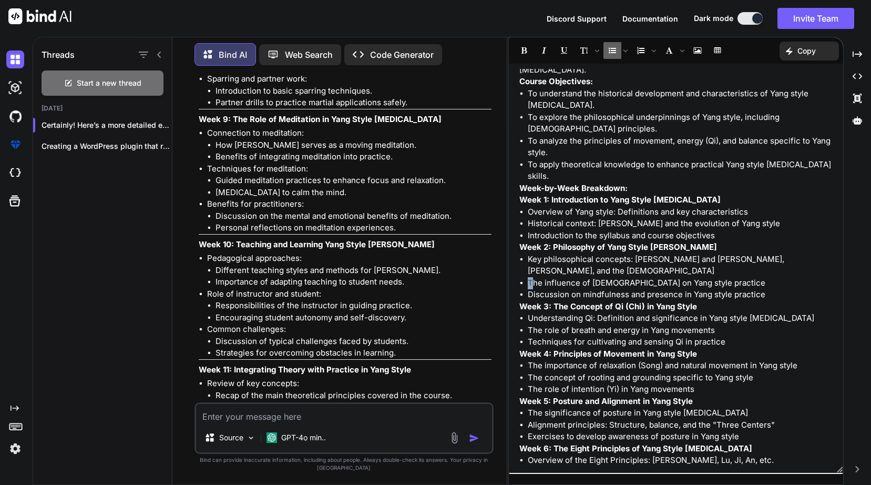
click at [15, 448] on img at bounding box center [15, 448] width 18 height 18
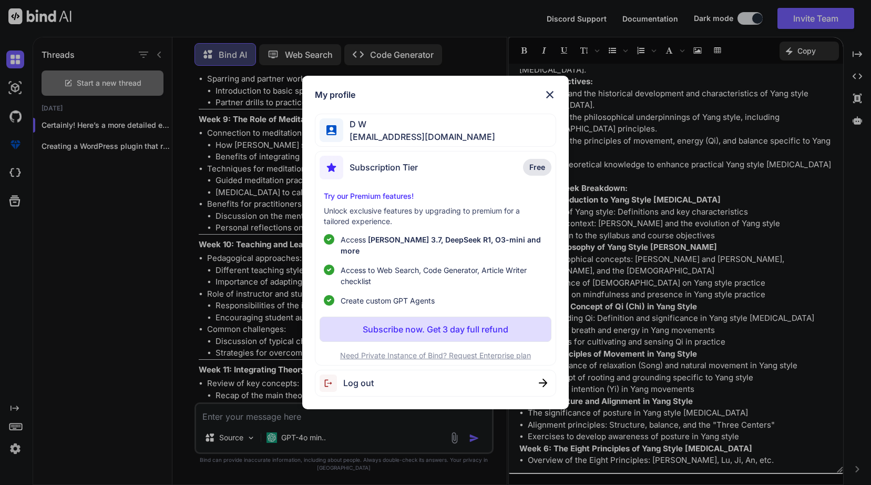
scroll to position [0, 0]
click at [550, 98] on img at bounding box center [549, 94] width 13 height 13
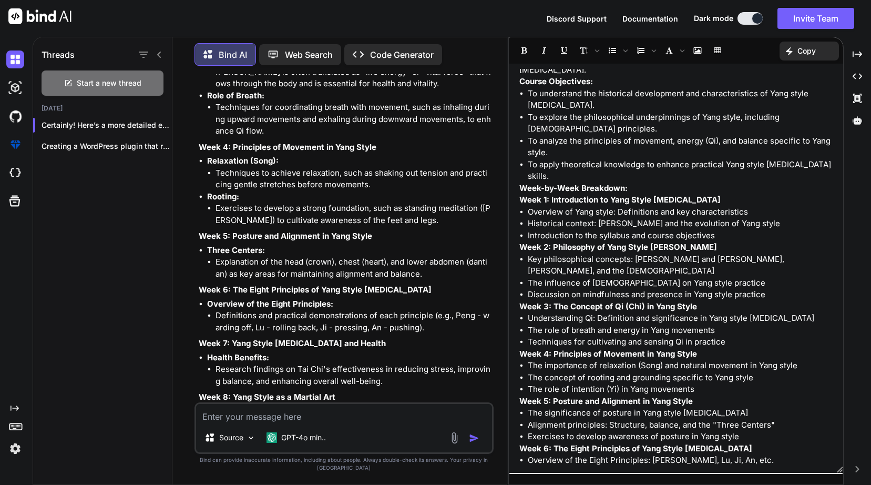
scroll to position [4948, 0]
click at [101, 78] on span "Start a new thread" at bounding box center [109, 83] width 65 height 11
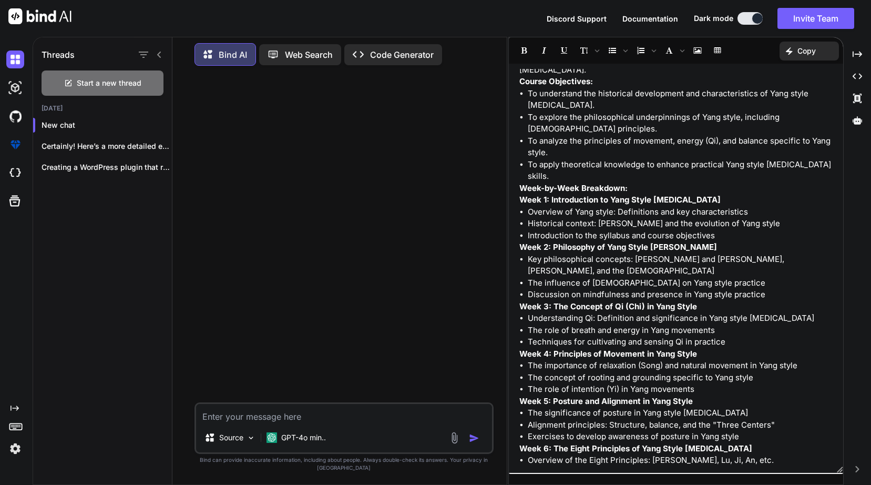
click at [278, 423] on textarea at bounding box center [344, 413] width 296 height 19
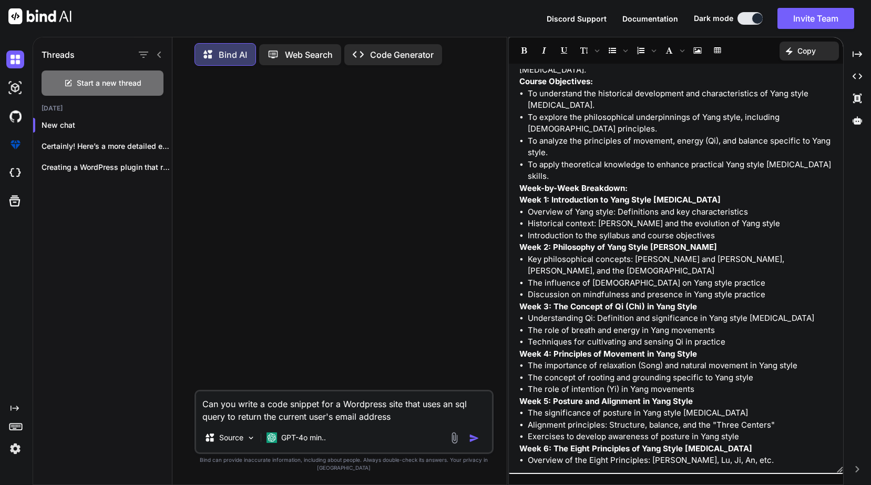
type textarea "Can you write a code snippet for a Wordpress site that uses an sql query to ret…"
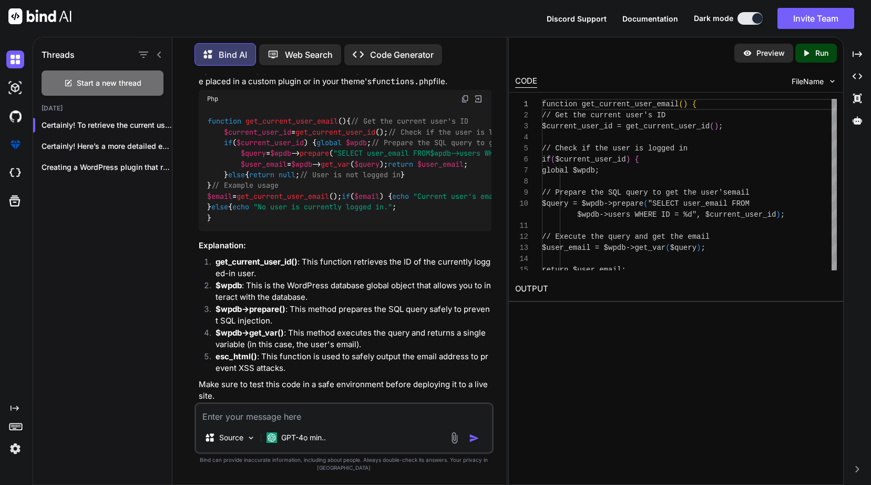
scroll to position [97, 0]
click at [98, 83] on span "Start a new thread" at bounding box center [109, 83] width 65 height 11
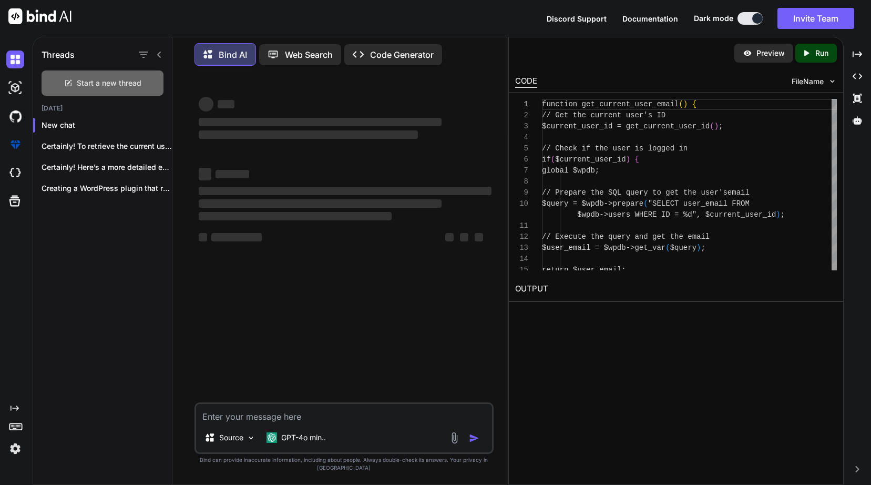
scroll to position [0, 0]
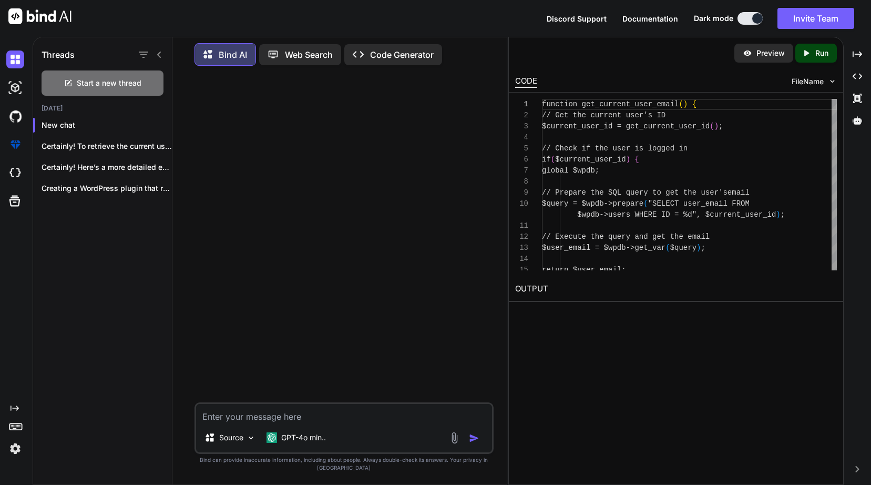
click at [267, 423] on textarea at bounding box center [344, 413] width 296 height 19
paste textarea "zsh: command not found: npm"
type textarea "What does this mean: zsh: command not found: npm"
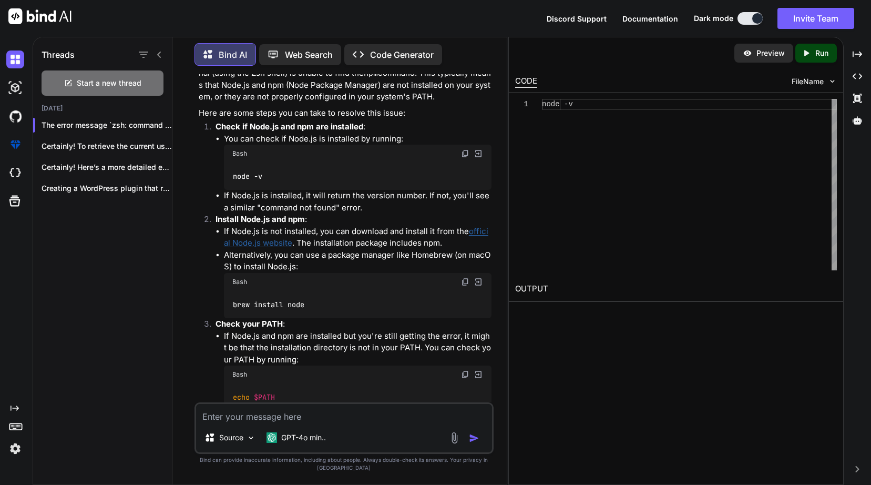
scroll to position [83, 0]
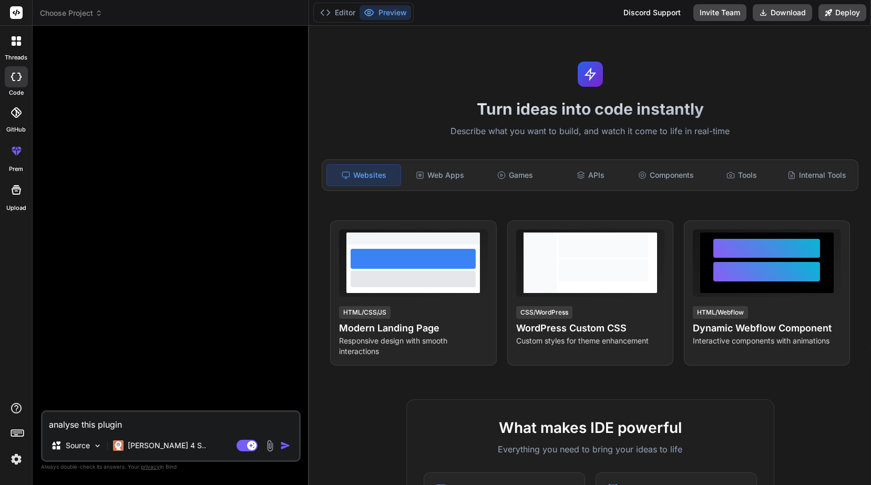
type textarea "x"
click at [448, 177] on div "Web Apps" at bounding box center [440, 175] width 74 height 22
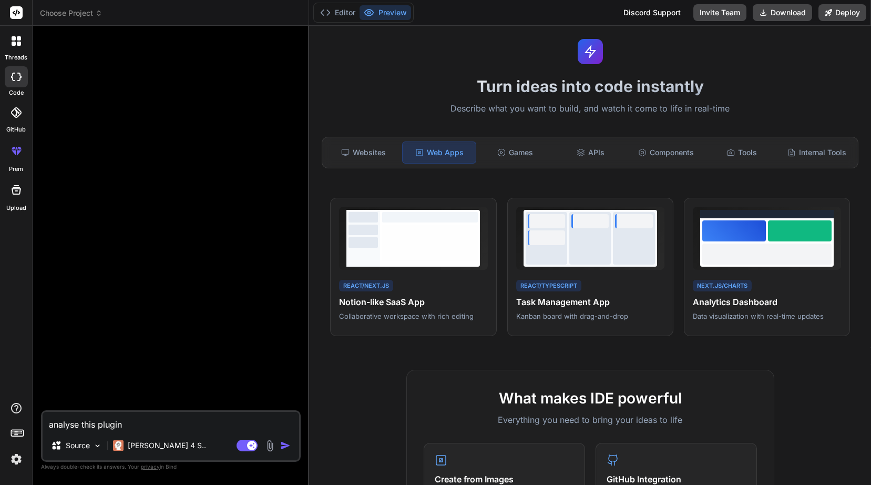
scroll to position [14, 0]
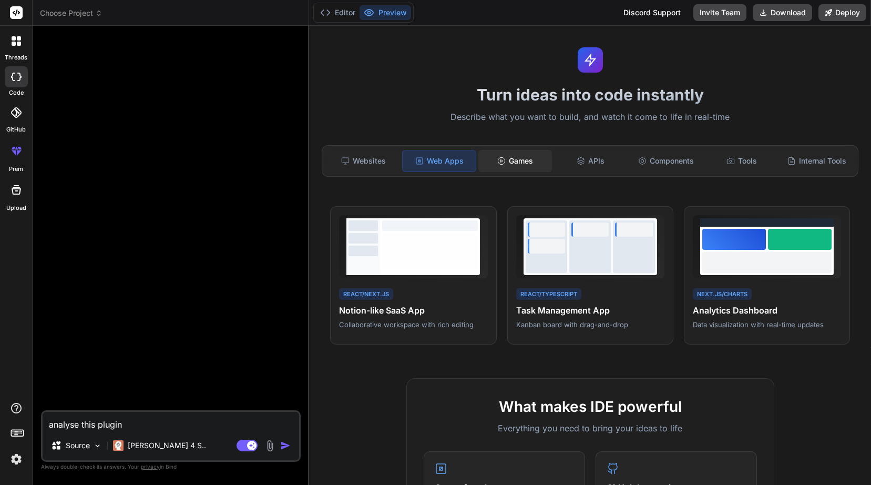
click at [515, 163] on div "Games" at bounding box center [515, 161] width 74 height 22
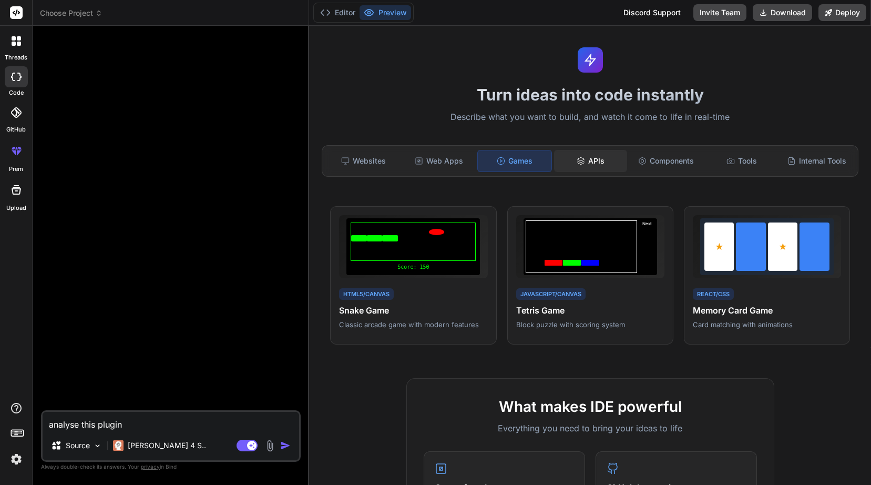
click at [588, 158] on div "APIs" at bounding box center [591, 161] width 74 height 22
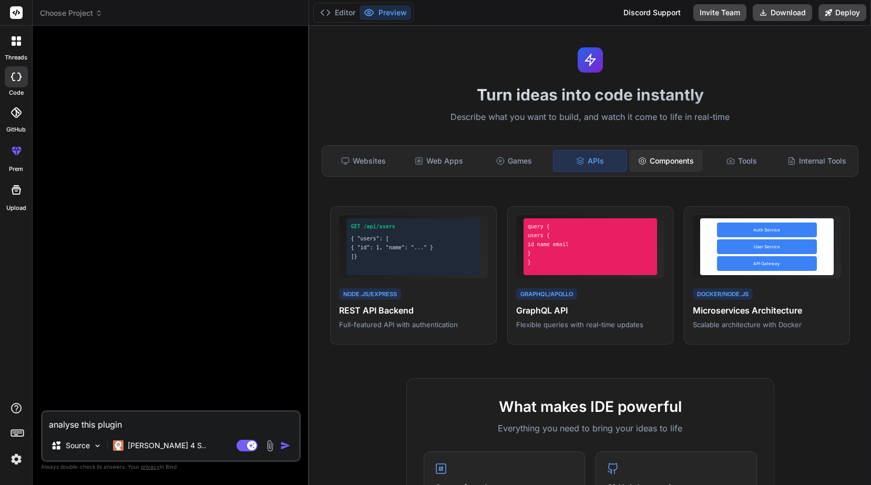
click at [658, 161] on div "Components" at bounding box center [666, 161] width 74 height 22
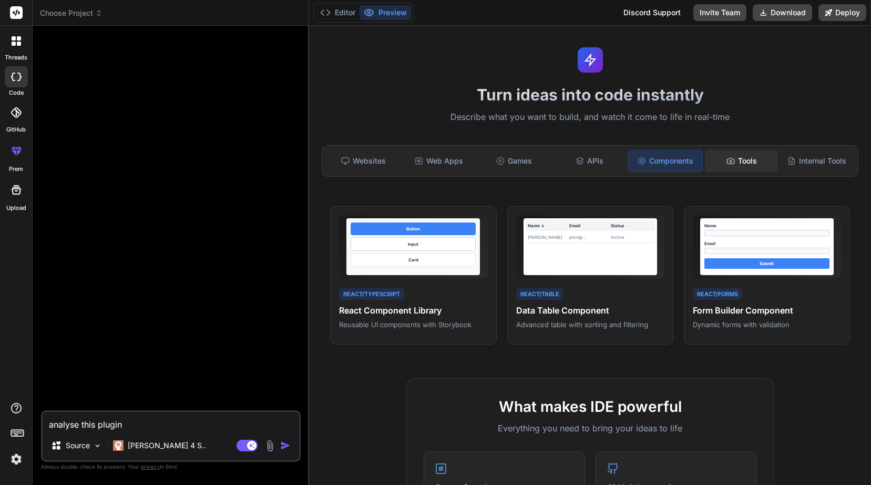
click at [742, 166] on div "Tools" at bounding box center [742, 161] width 74 height 22
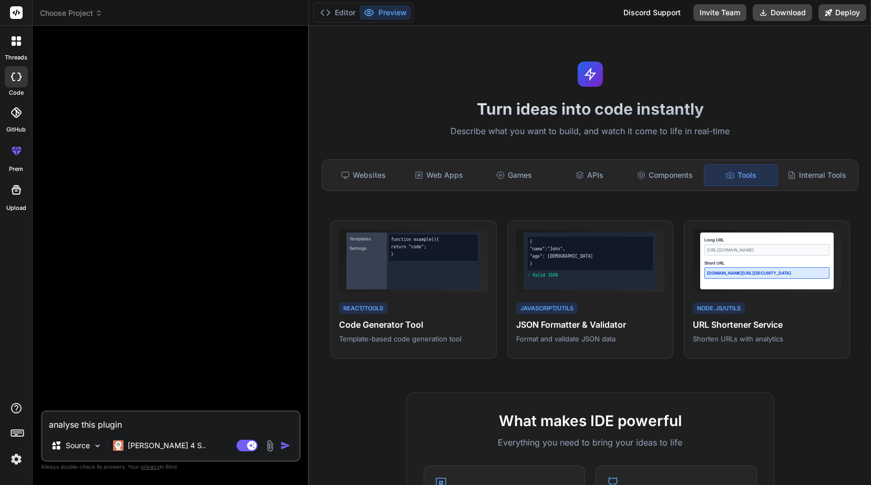
scroll to position [0, 0]
click at [825, 177] on div "Internal Tools" at bounding box center [817, 175] width 74 height 22
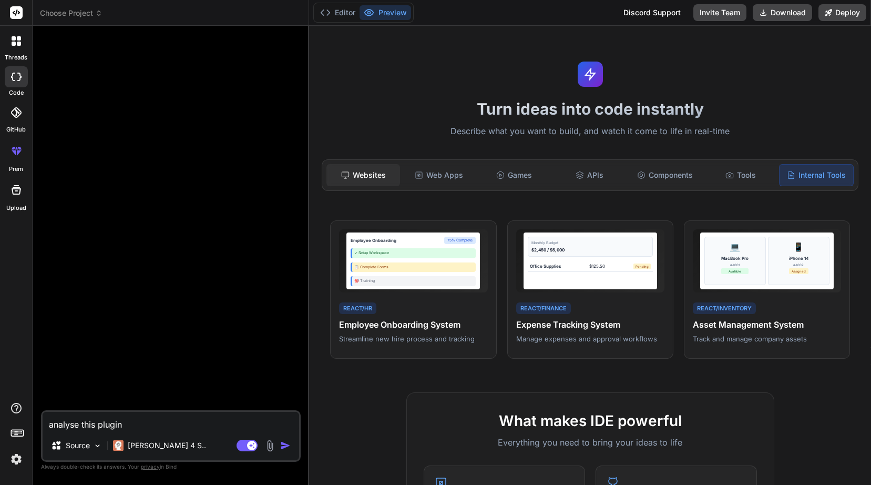
click at [376, 175] on div "Websites" at bounding box center [363, 175] width 74 height 22
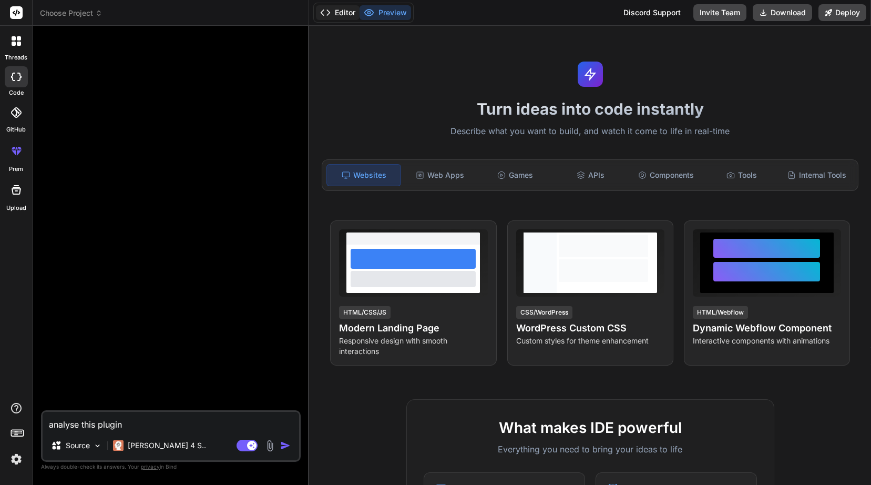
click at [337, 11] on button "Editor" at bounding box center [338, 12] width 44 height 15
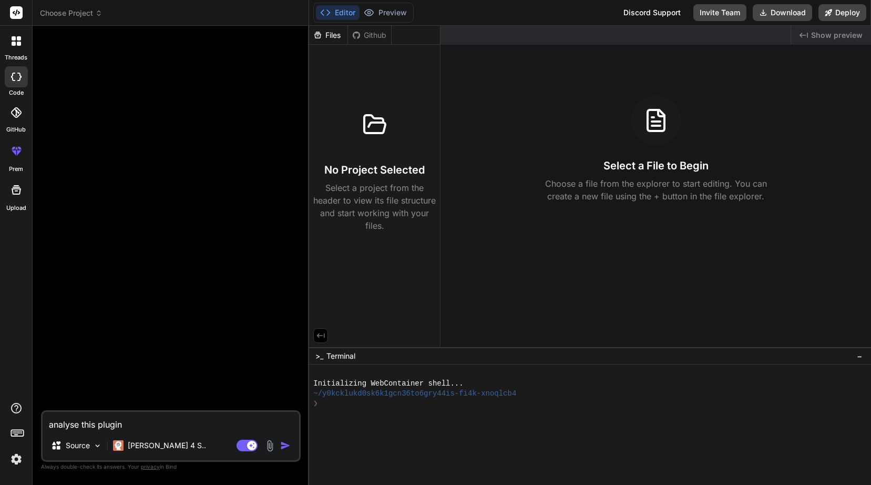
click at [370, 37] on div "Github" at bounding box center [369, 35] width 43 height 11
click at [332, 35] on div "Files" at bounding box center [328, 35] width 38 height 11
click at [366, 35] on div "Github" at bounding box center [369, 35] width 43 height 11
click at [326, 35] on div "Files" at bounding box center [328, 35] width 38 height 11
click at [17, 431] on icon at bounding box center [17, 432] width 15 height 15
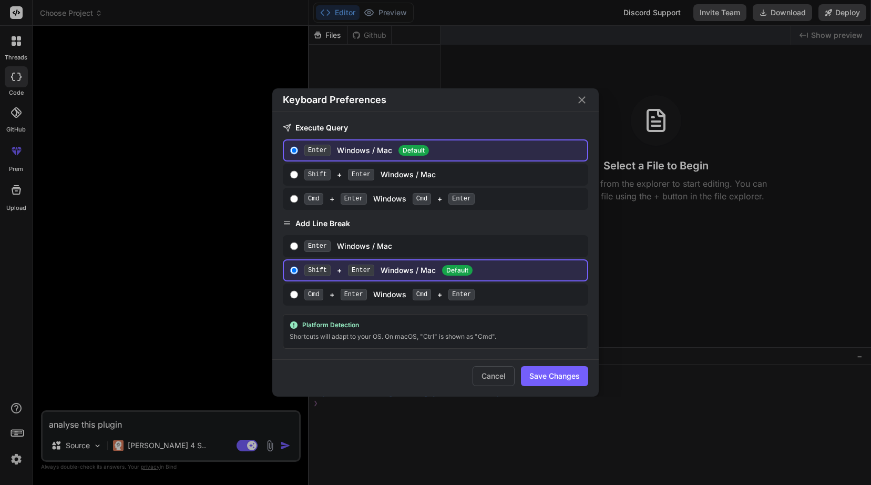
click at [17, 455] on div "Keyboard Preferences Execute Query Enter Windows / Mac Default Shift + Enter Wi…" at bounding box center [435, 242] width 871 height 485
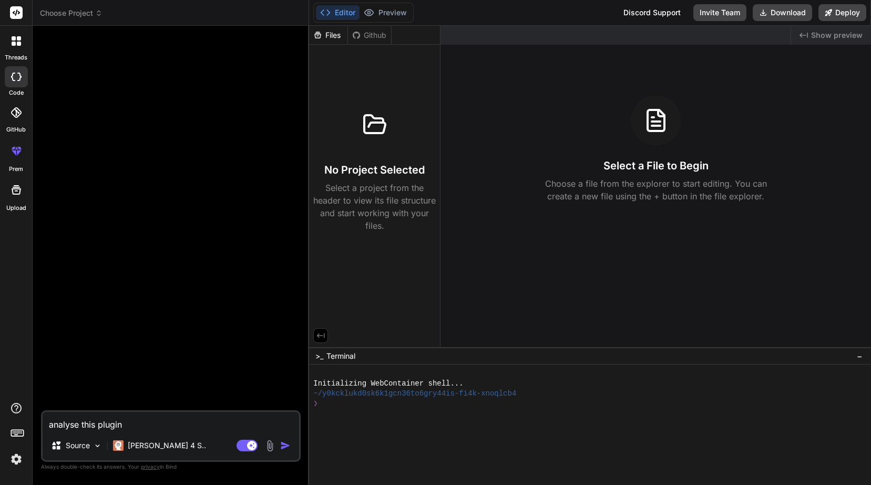
click at [17, 455] on img at bounding box center [16, 459] width 18 height 18
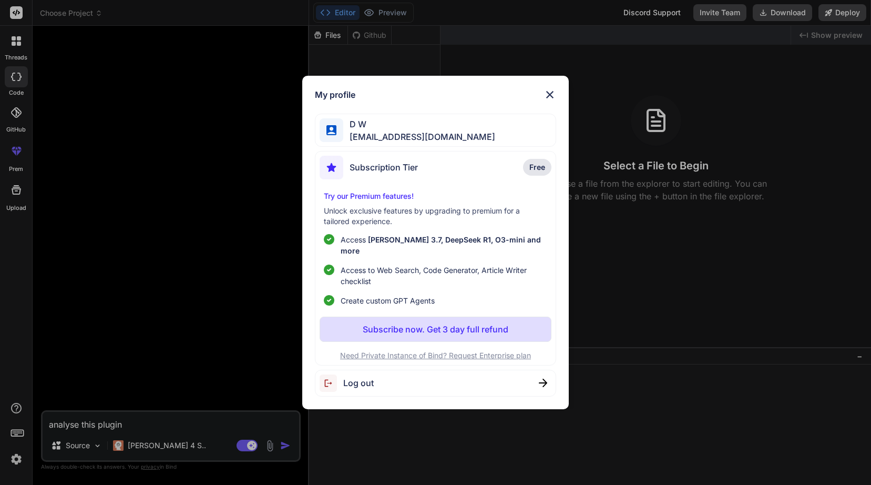
click at [17, 405] on div "My profile D W insight-unmade.8k@icloud.com Subscription Tier Free Try our Prem…" at bounding box center [435, 242] width 871 height 485
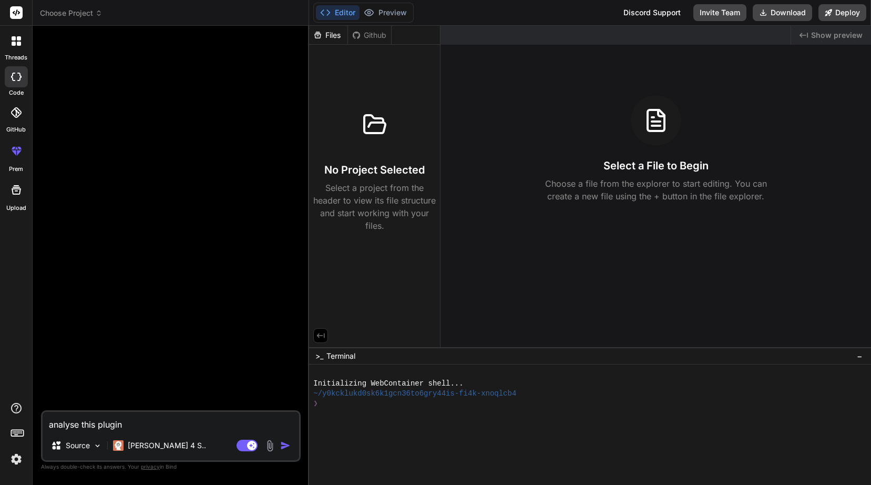
click at [17, 405] on icon at bounding box center [16, 407] width 13 height 13
click at [16, 8] on rect at bounding box center [16, 12] width 13 height 13
click at [14, 15] on rect at bounding box center [16, 12] width 13 height 13
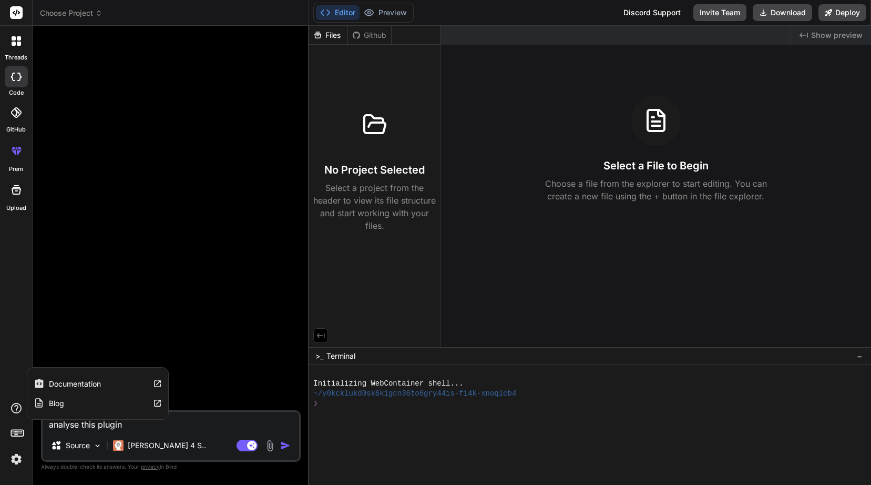
click at [63, 385] on label "Documentation" at bounding box center [75, 383] width 52 height 11
